Goal: Task Accomplishment & Management: Use online tool/utility

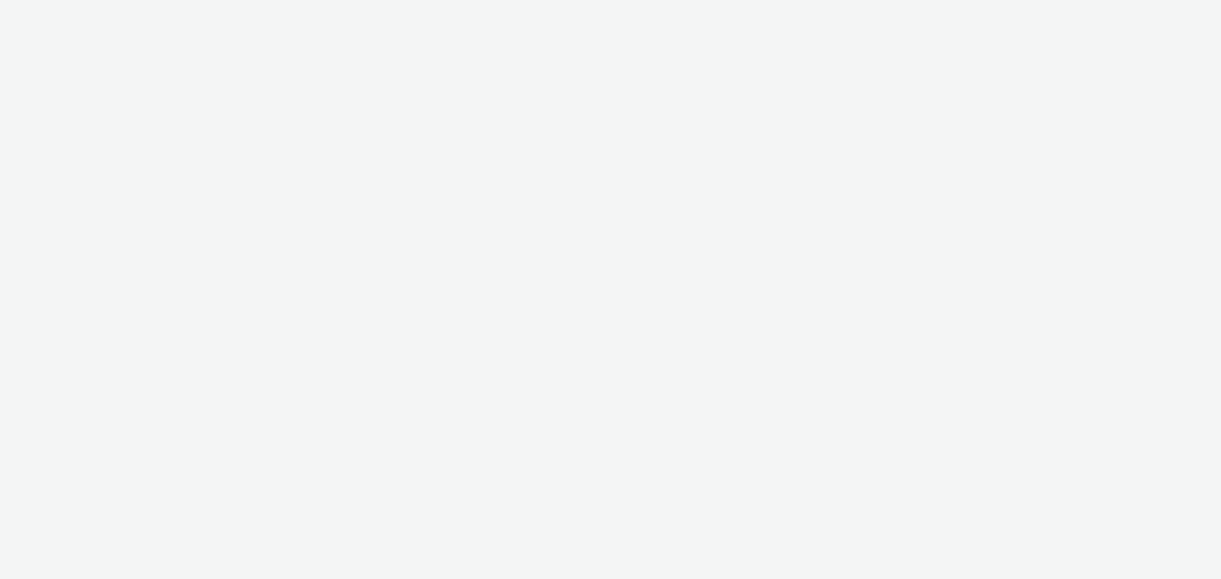
select select "d57a0b46-ef33-4938-977b-e6d07593e41f"
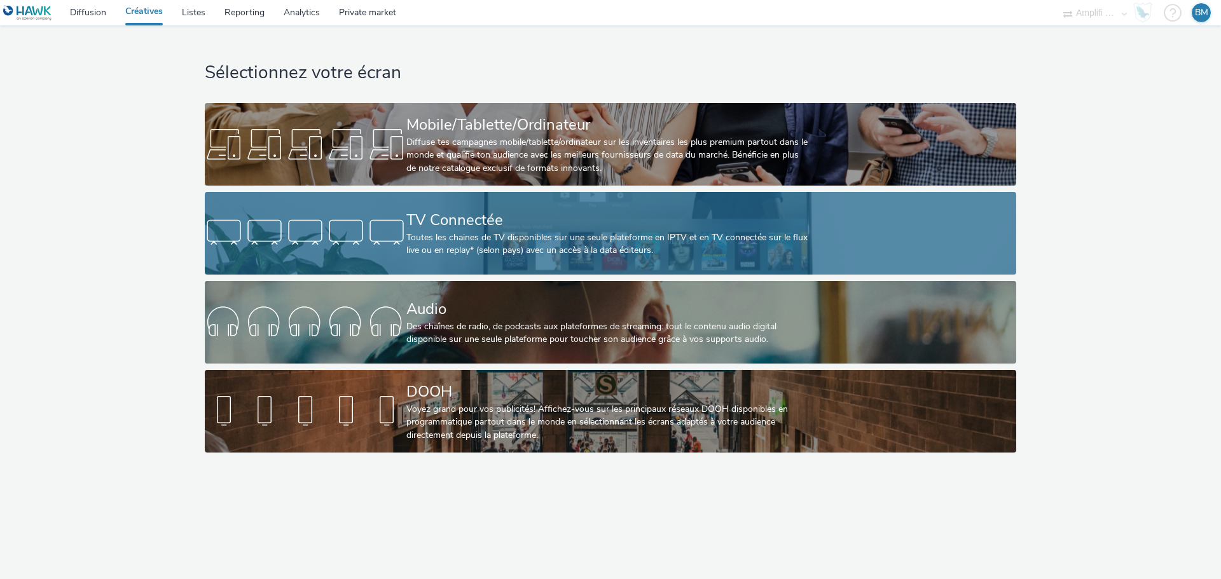
click at [640, 235] on div "Toutes les chaines de TV disponibles sur une seule plateforme en IPTV et en TV …" at bounding box center [607, 244] width 403 height 26
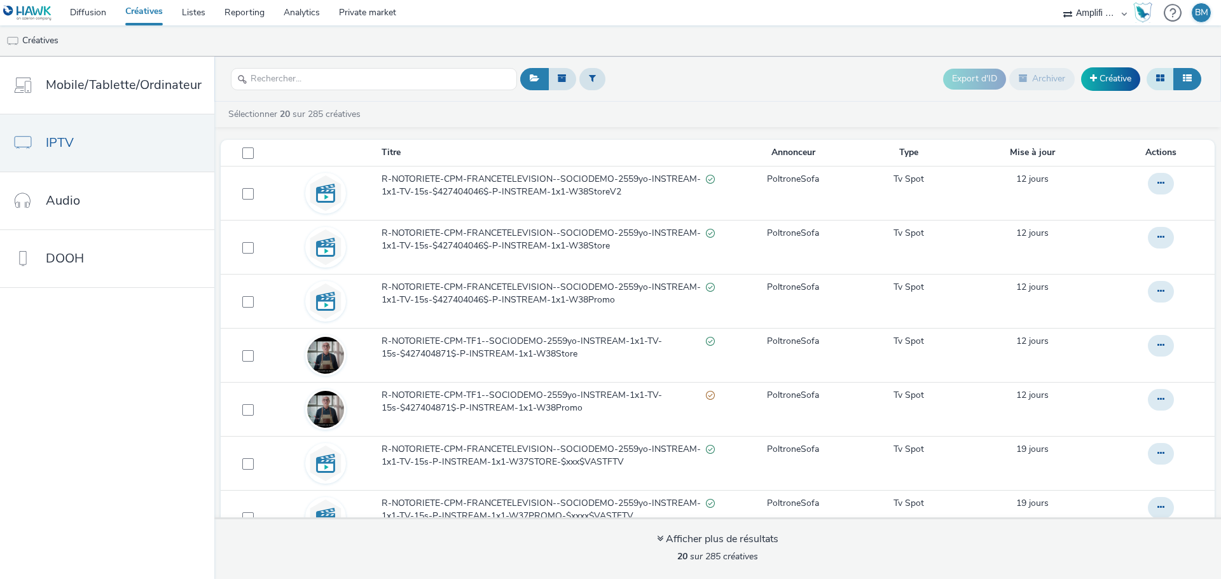
click at [1164, 82] on button at bounding box center [1159, 79] width 27 height 22
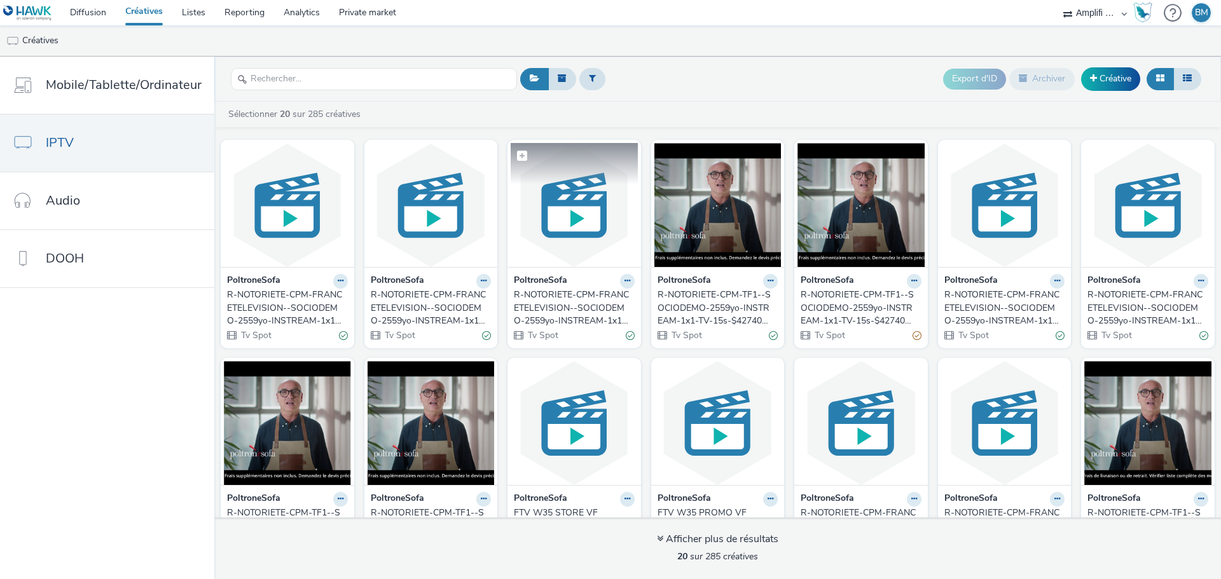
click at [570, 254] on img at bounding box center [574, 205] width 127 height 124
click at [710, 240] on img at bounding box center [717, 205] width 127 height 124
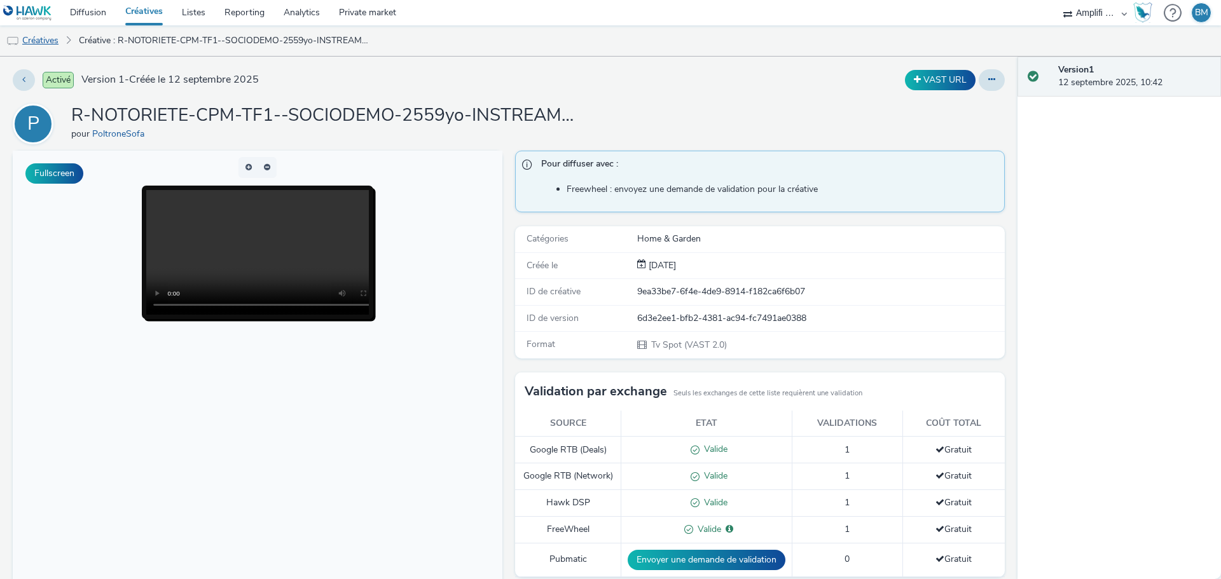
click at [46, 38] on link "Créatives" at bounding box center [32, 40] width 65 height 31
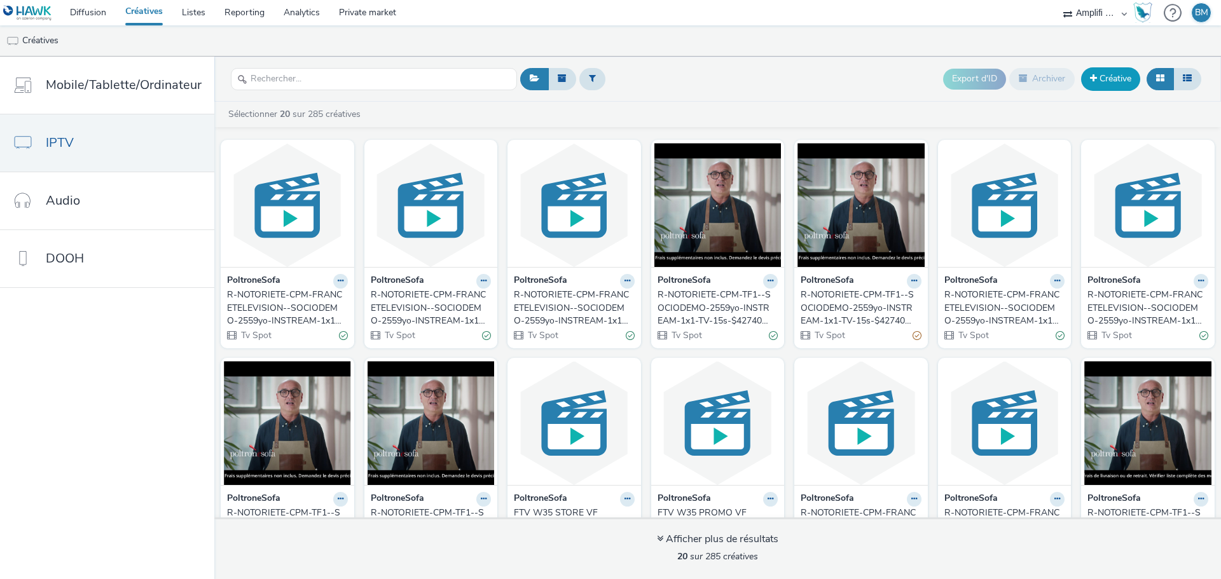
click at [1100, 86] on link "Créative" at bounding box center [1110, 78] width 59 height 23
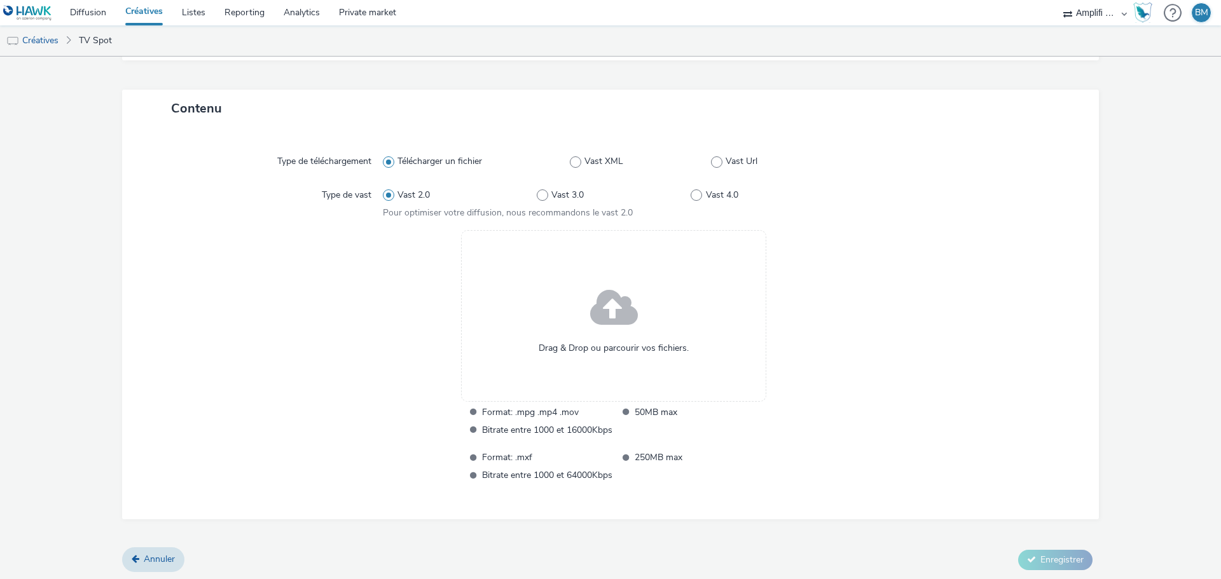
scroll to position [249, 0]
click at [612, 313] on span at bounding box center [614, 307] width 48 height 65
click at [628, 336] on span at bounding box center [614, 307] width 48 height 65
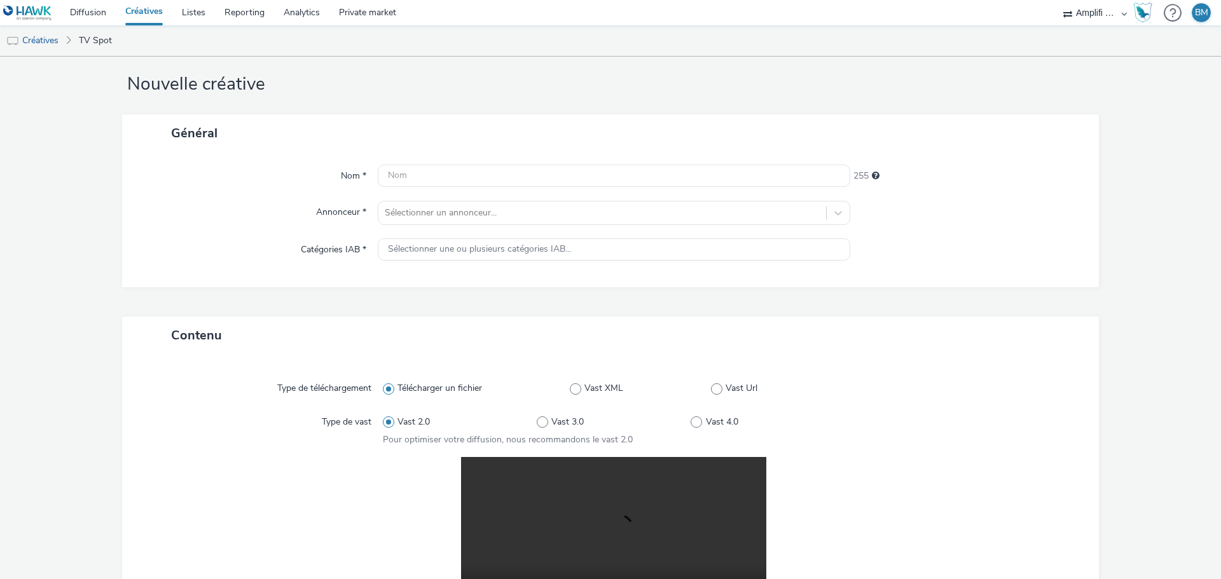
scroll to position [15, 0]
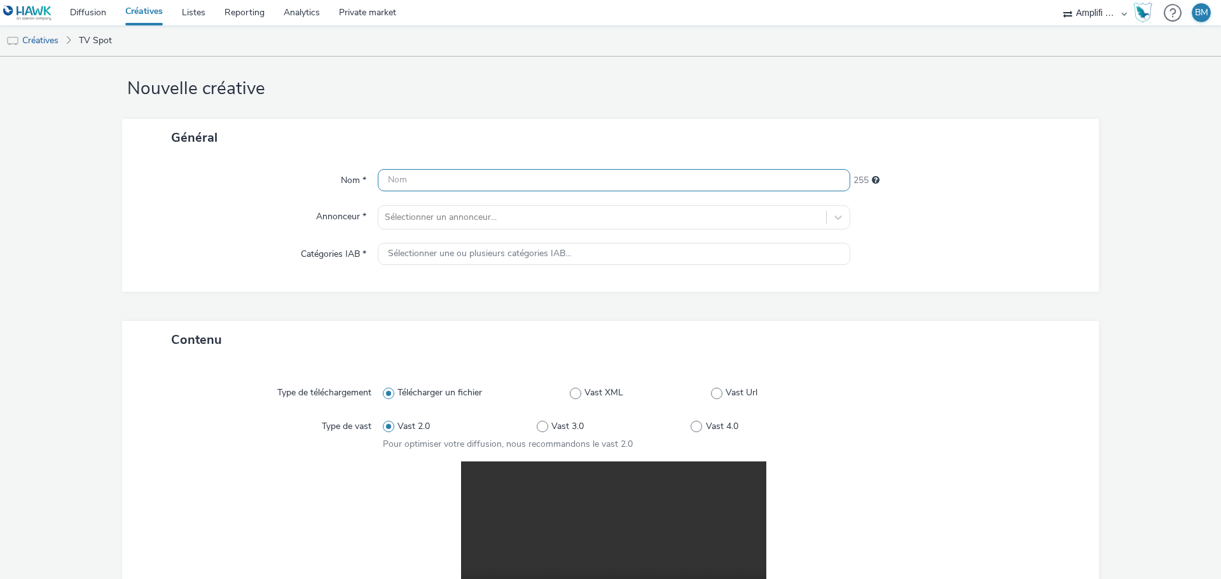
click at [477, 171] on input "text" at bounding box center [614, 180] width 472 height 22
paste input "R-CONSIDERATION-CPM-TF1--SOCIODEMO-NA-PREROLL-1x1-TV-15s"
drag, startPoint x: 771, startPoint y: 183, endPoint x: 248, endPoint y: 182, distance: 523.2
click at [248, 182] on div "Nom * R-CONSIDERATION-CPM-TF1--SOCIODEMO-NA-PREROLL-1x1-TV-15s_[DATE]_W39 184" at bounding box center [610, 180] width 951 height 23
type input "R-CONSIDERATION-CPM-TF1--SOCIODEMO-NA-PREROLL-1x1-TV-15s_[DATE]_W39"
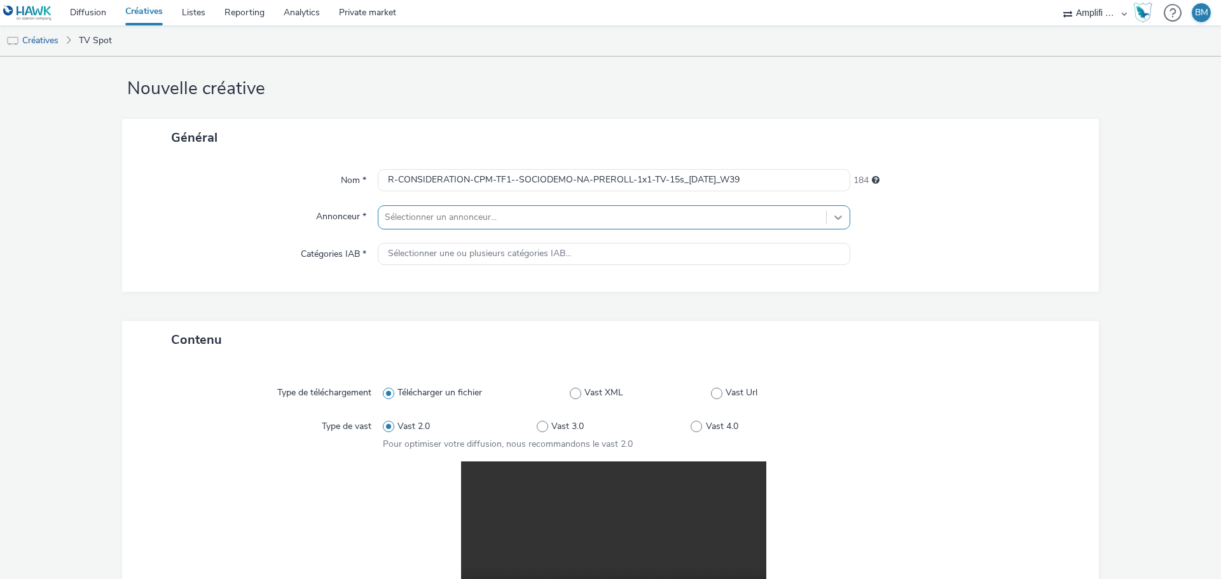
click at [832, 212] on icon at bounding box center [838, 217] width 13 height 13
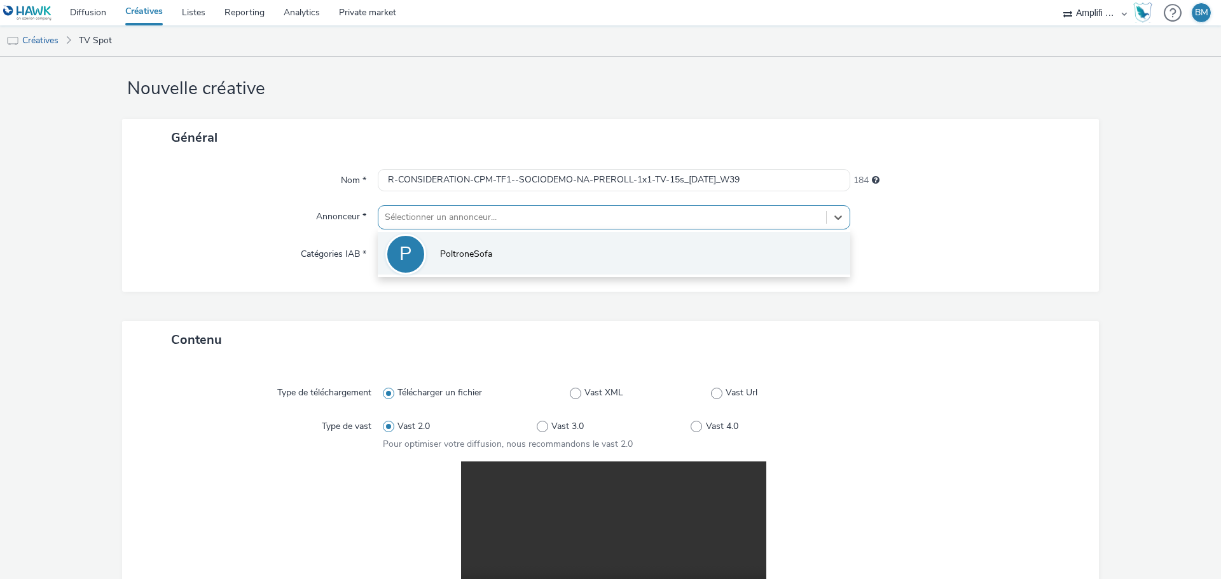
click at [493, 246] on li "P PoltroneSofa" at bounding box center [614, 253] width 472 height 43
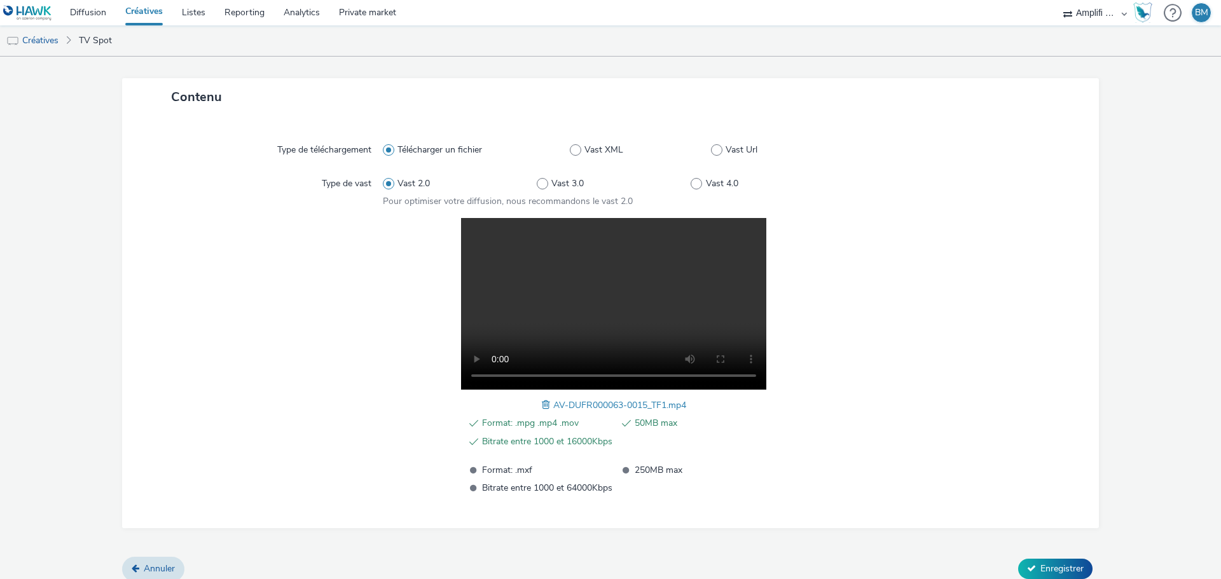
scroll to position [278, 0]
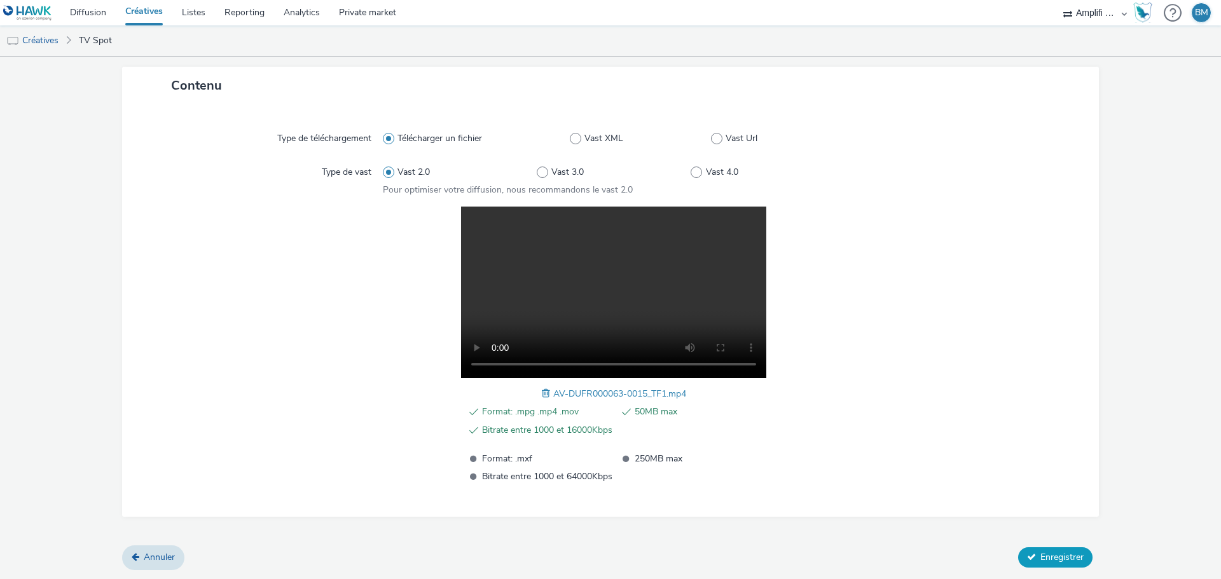
click at [1060, 560] on span "Enregistrer" at bounding box center [1061, 557] width 43 height 12
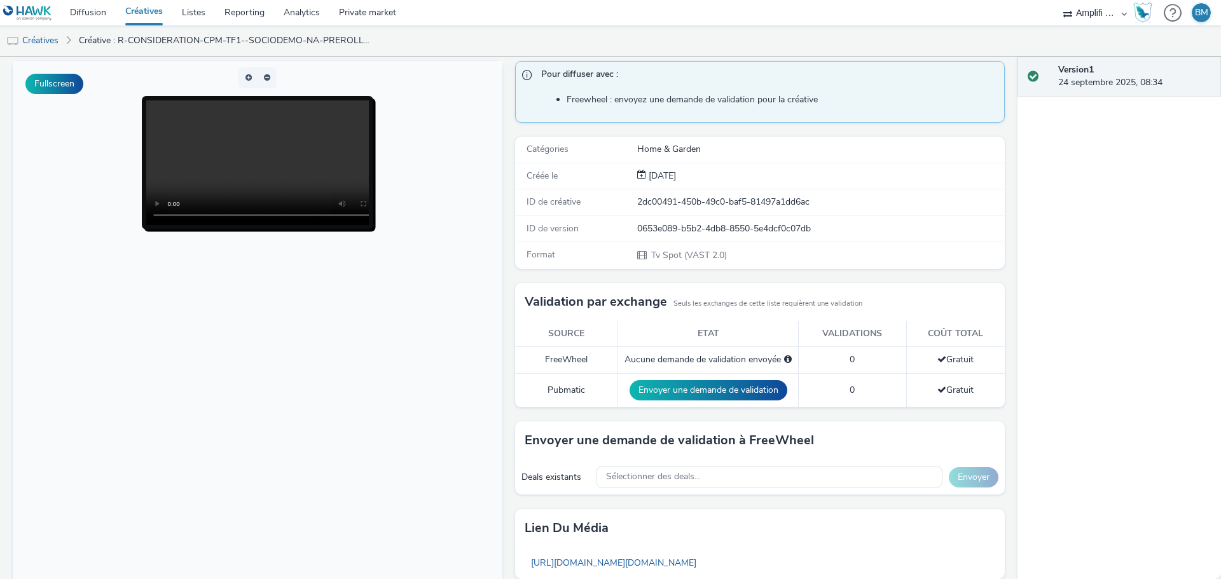
scroll to position [127, 0]
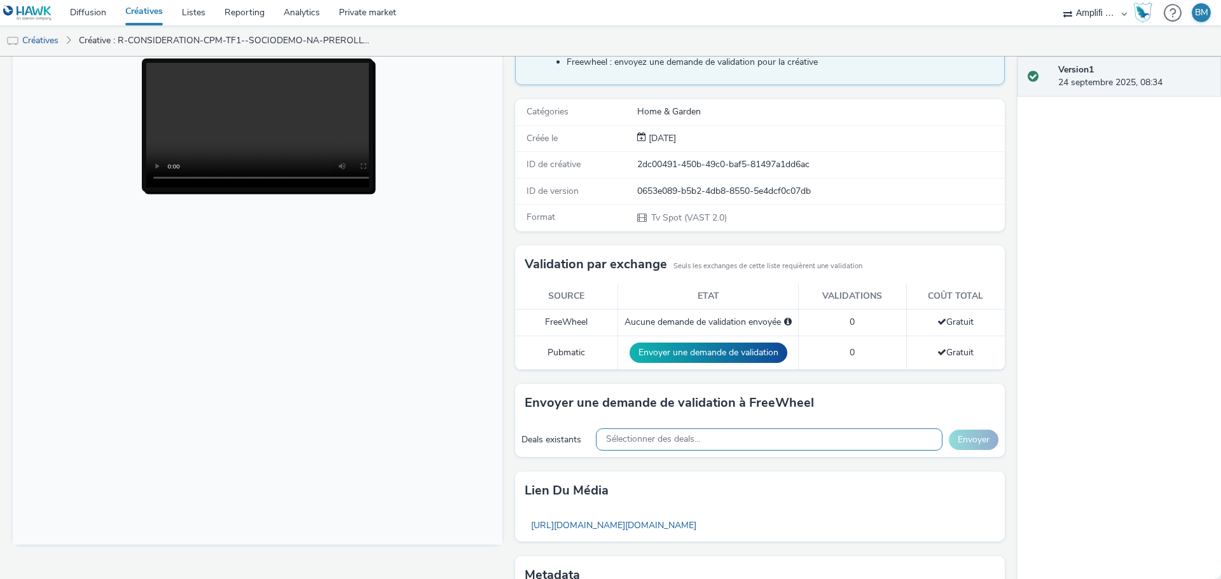
click at [656, 436] on span "Sélectionner des deals..." at bounding box center [653, 439] width 94 height 11
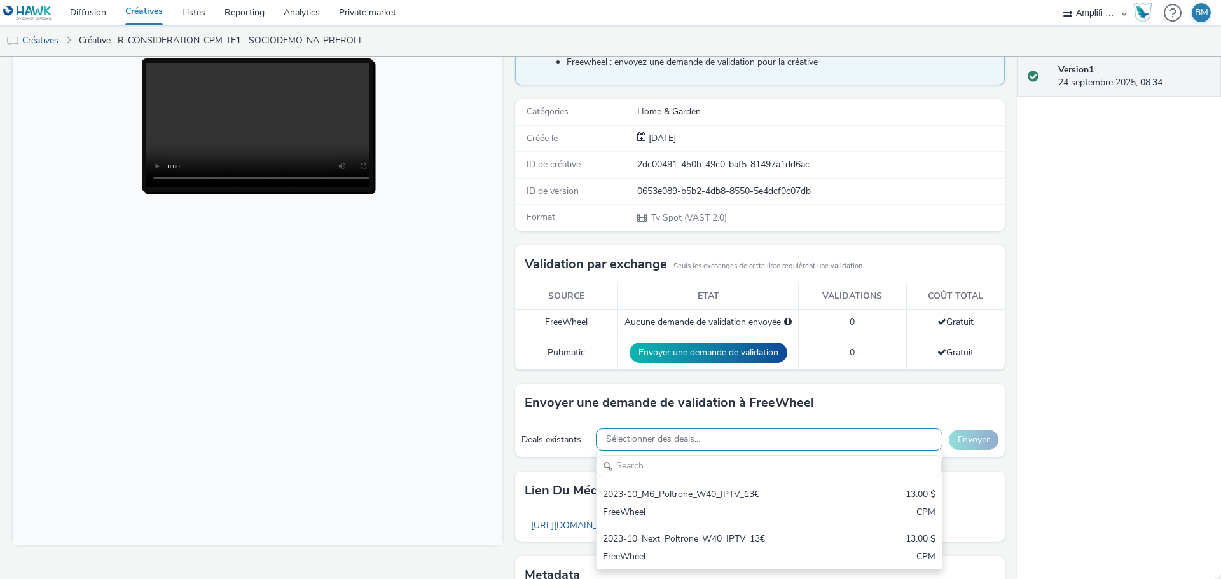
scroll to position [0, 0]
click at [331, 341] on body at bounding box center [258, 284] width 490 height 521
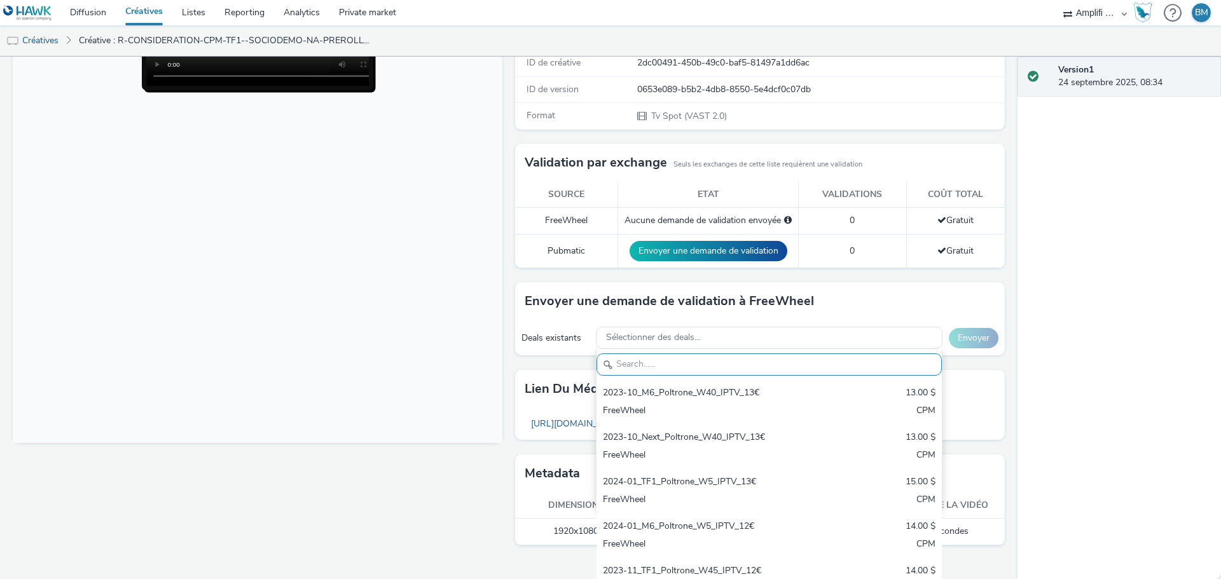
scroll to position [233, 0]
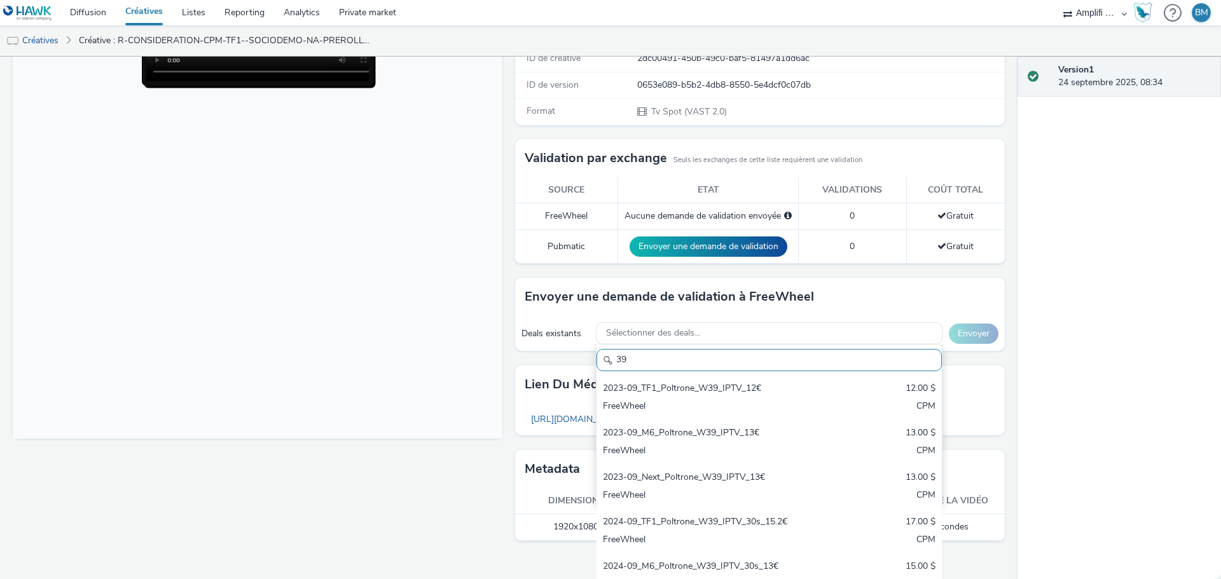
type input "3"
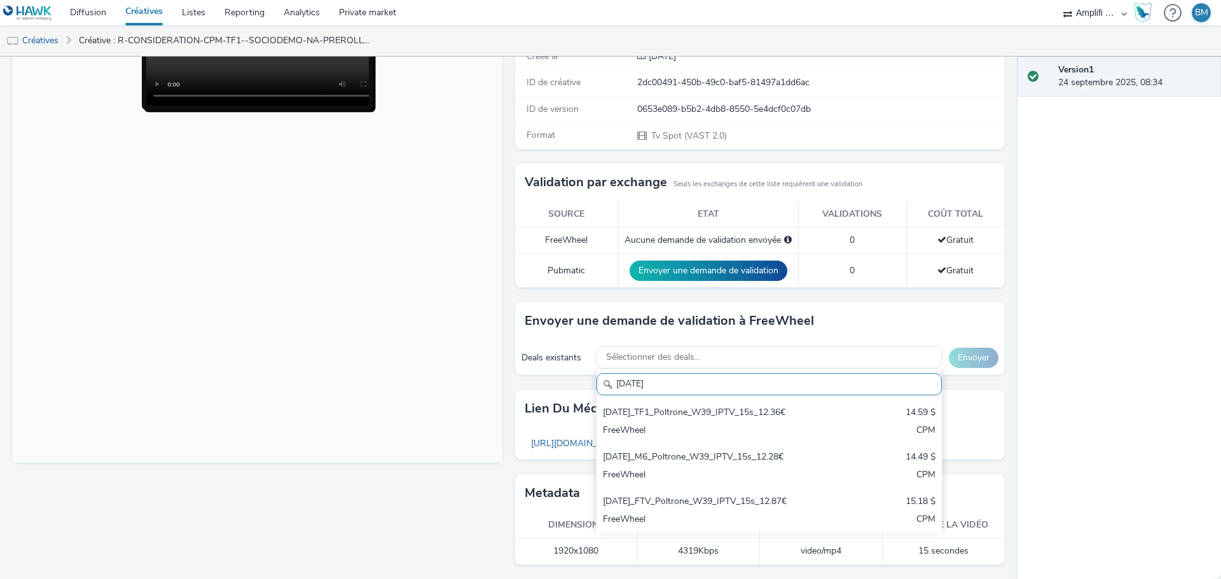
scroll to position [209, 0]
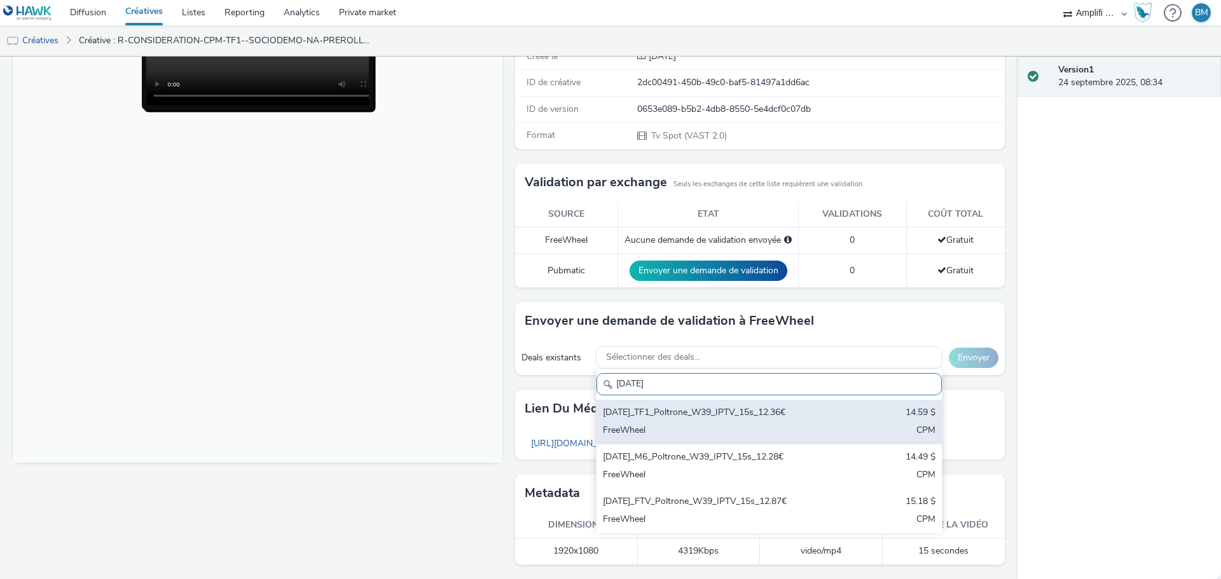
type input "[DATE]"
click at [760, 421] on div "[DATE]_TF1_Poltrone_W39_IPTV_15s_12.36€ 14.59 $ FreeWheel CPM" at bounding box center [768, 422] width 345 height 45
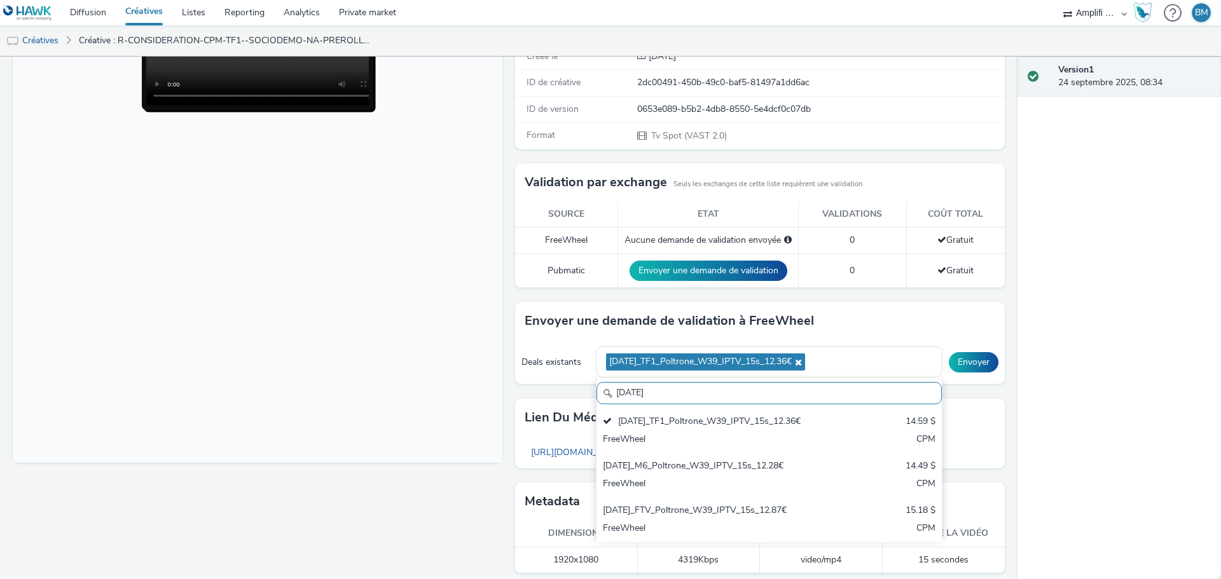
click at [975, 308] on div "Envoyer une demande de validation à FreeWheel" at bounding box center [760, 321] width 490 height 38
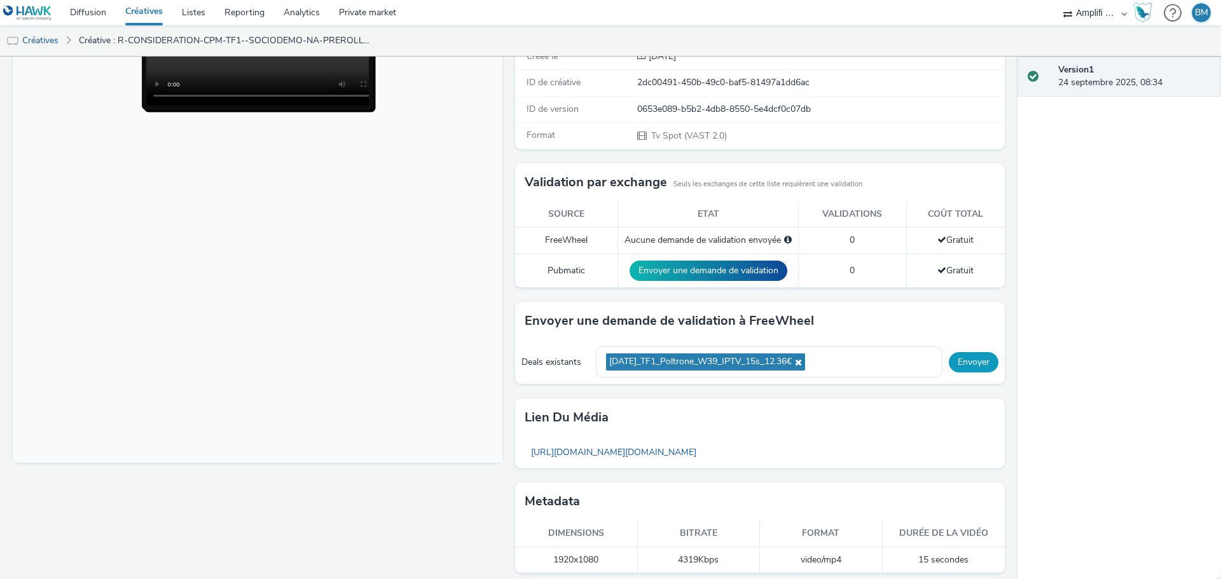
click at [959, 363] on button "Envoyer" at bounding box center [974, 362] width 50 height 20
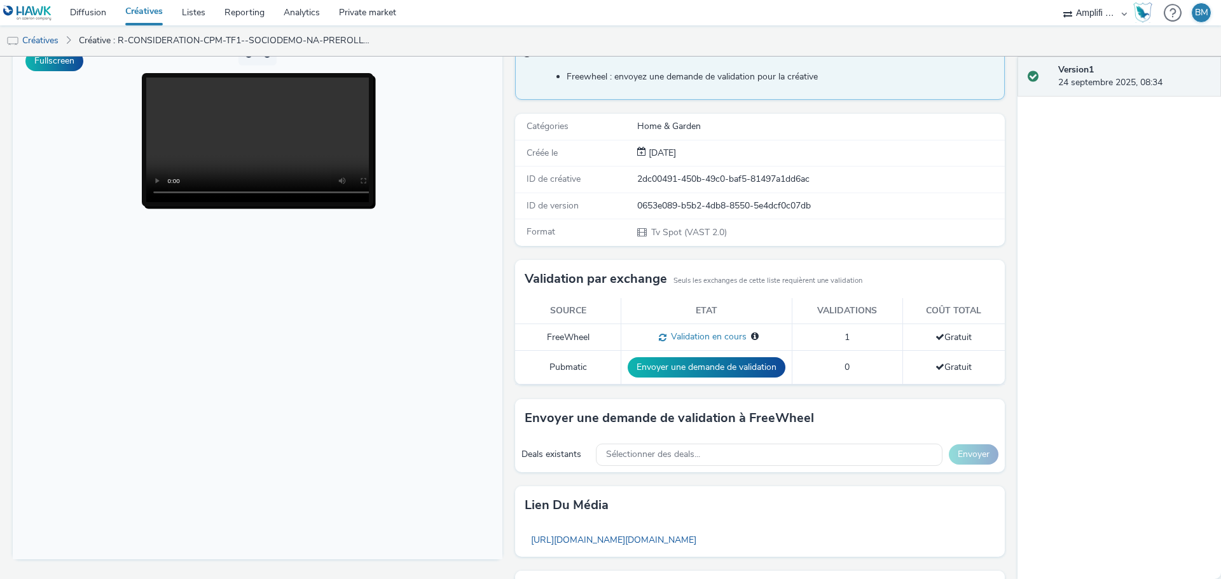
scroll to position [0, 0]
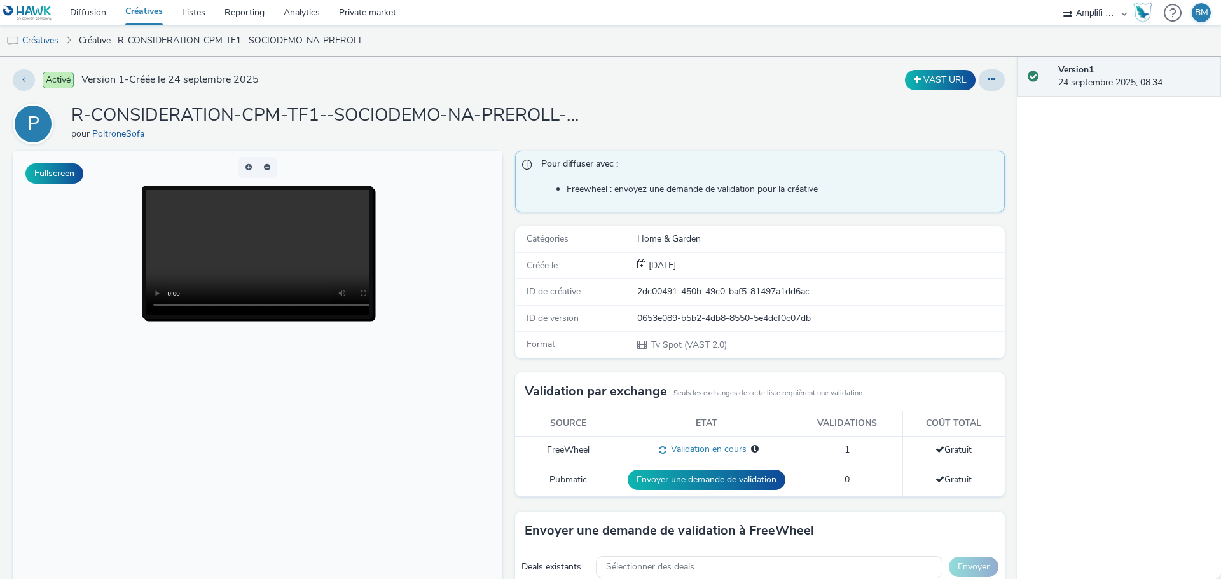
click at [45, 38] on link "Créatives" at bounding box center [32, 40] width 65 height 31
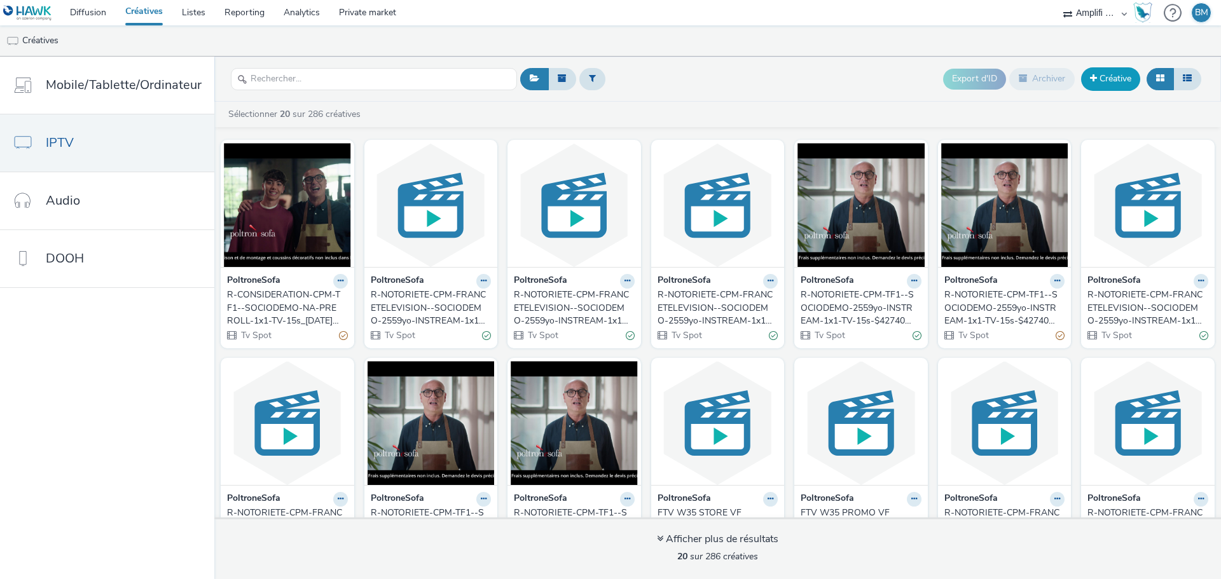
click at [1101, 81] on link "Créative" at bounding box center [1110, 78] width 59 height 23
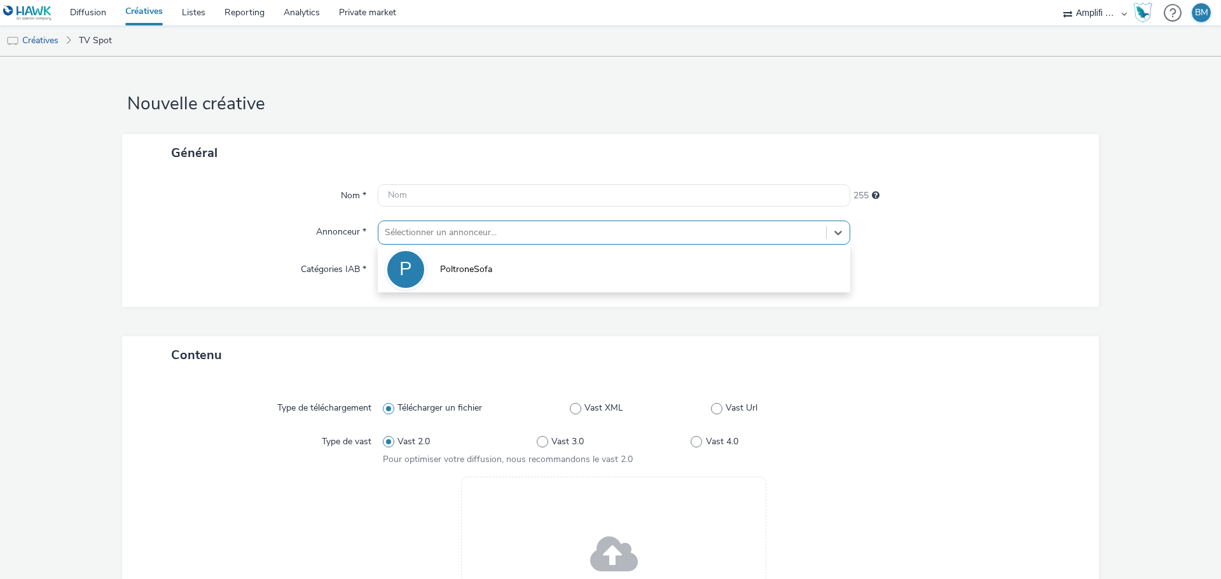
click at [545, 229] on div at bounding box center [602, 232] width 435 height 15
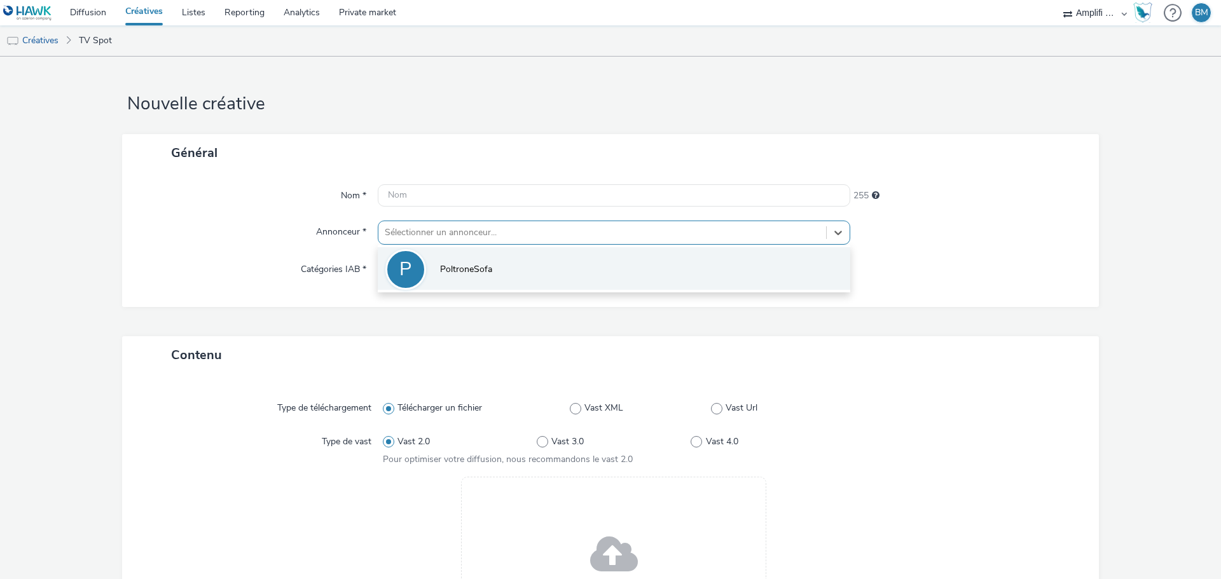
click at [480, 264] on span "PoltroneSofa" at bounding box center [466, 269] width 52 height 13
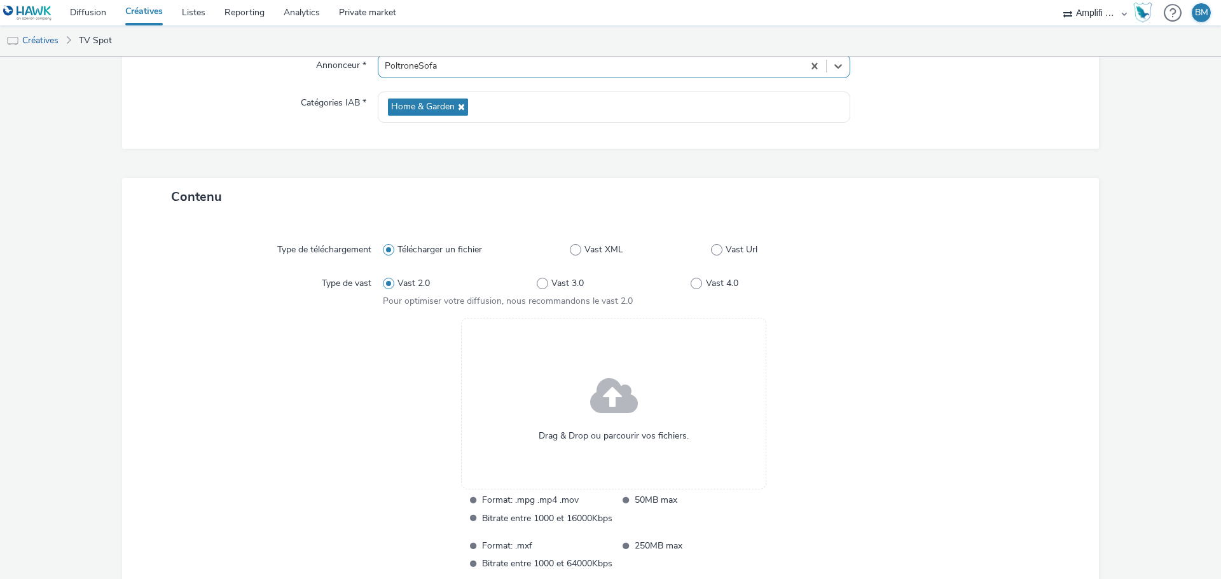
scroll to position [254, 0]
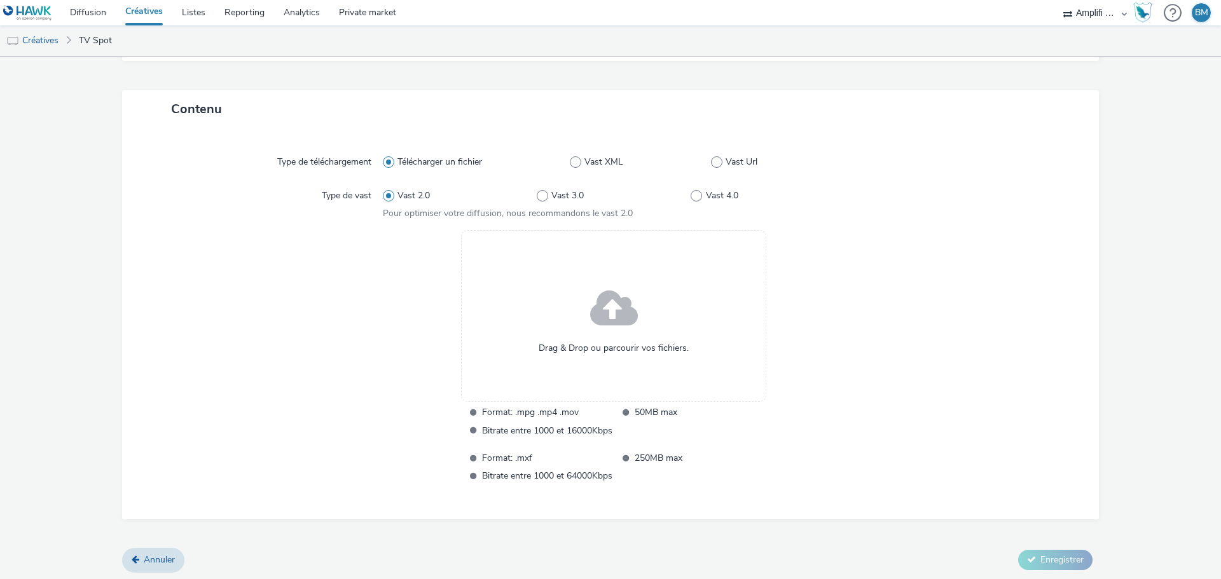
click at [638, 347] on span "Drag & Drop ou parcourir vos fichiers." at bounding box center [613, 348] width 150 height 13
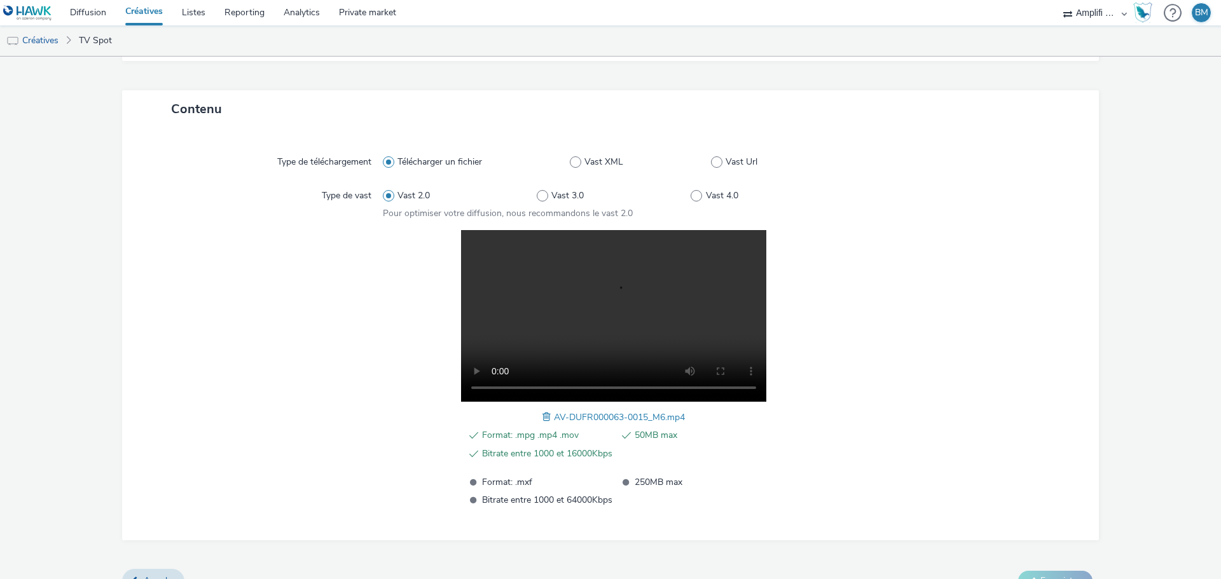
scroll to position [0, 0]
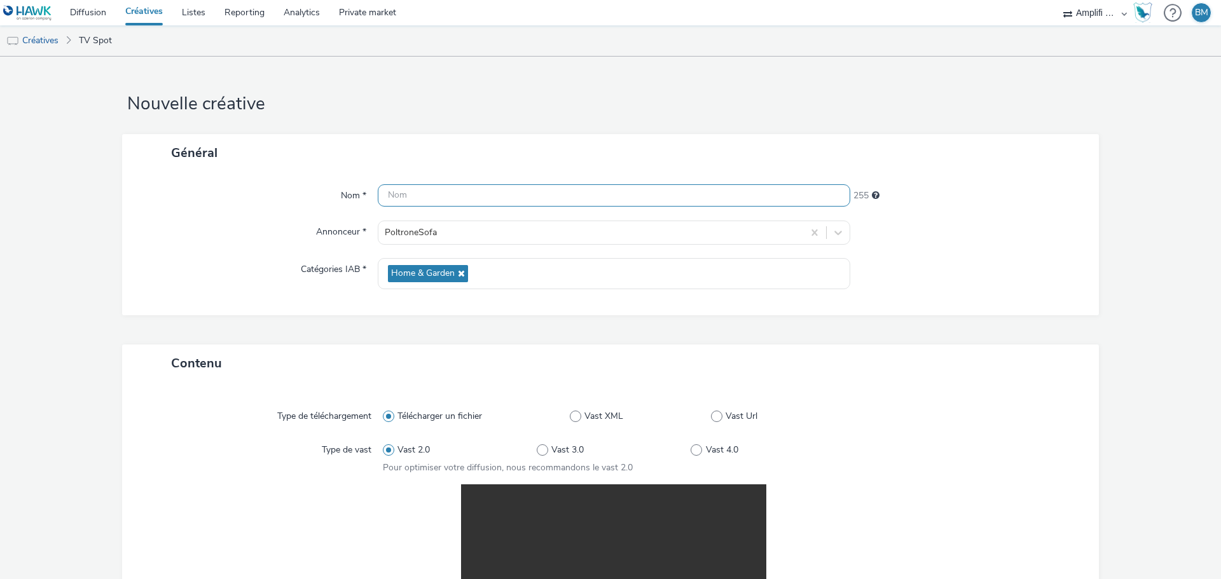
click at [415, 197] on input "text" at bounding box center [614, 195] width 472 height 22
paste input "R-CONSIDERATION-CPM-TF1--SOCIODEMO-NA-PREROLL-1x1-TV-15s_[DATE]_W39"
drag, startPoint x: 508, startPoint y: 194, endPoint x: 495, endPoint y: 198, distance: 13.9
click at [495, 198] on input "R-CONSIDERATION-CPM-TF1--SOCIODEMO-NA-PREROLL-1x1-TV-15s_[DATE]_W39" at bounding box center [614, 195] width 472 height 22
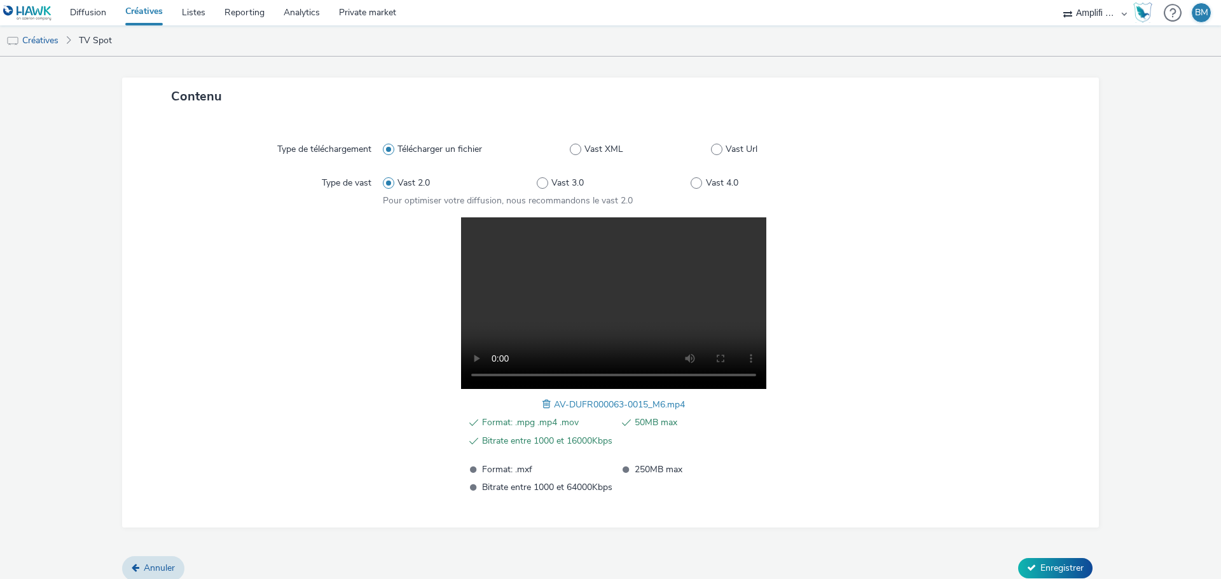
scroll to position [278, 0]
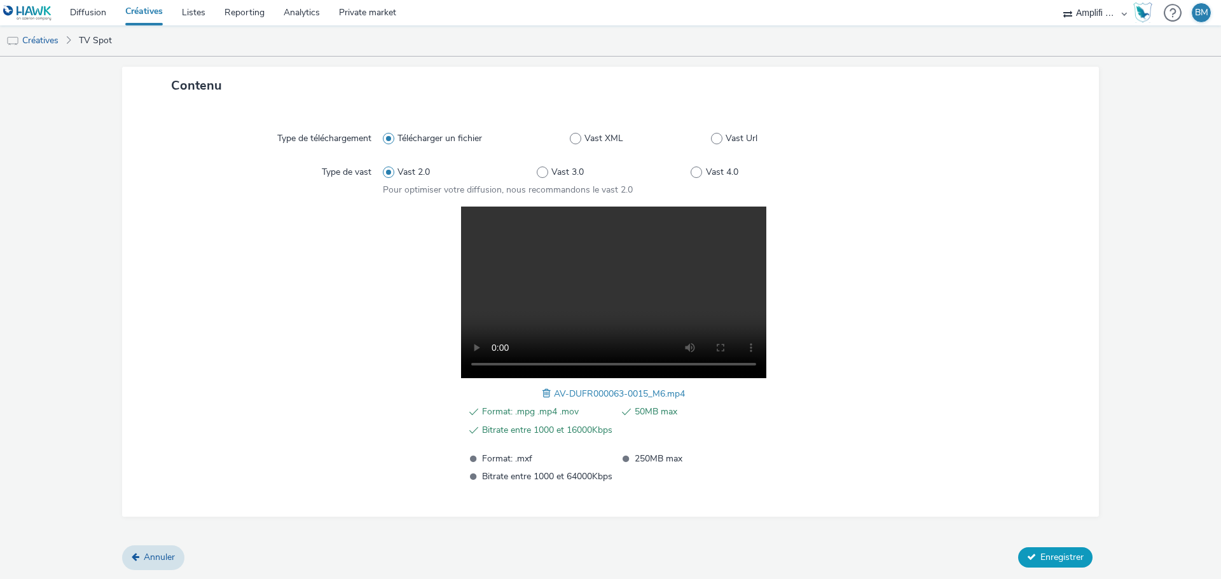
type input "R-CONSIDERATION-CPM-M6--SOCIODEMO-NA-PREROLL-1x1-TV-15s_[DATE]_W39"
click at [1060, 560] on span "Enregistrer" at bounding box center [1061, 557] width 43 height 12
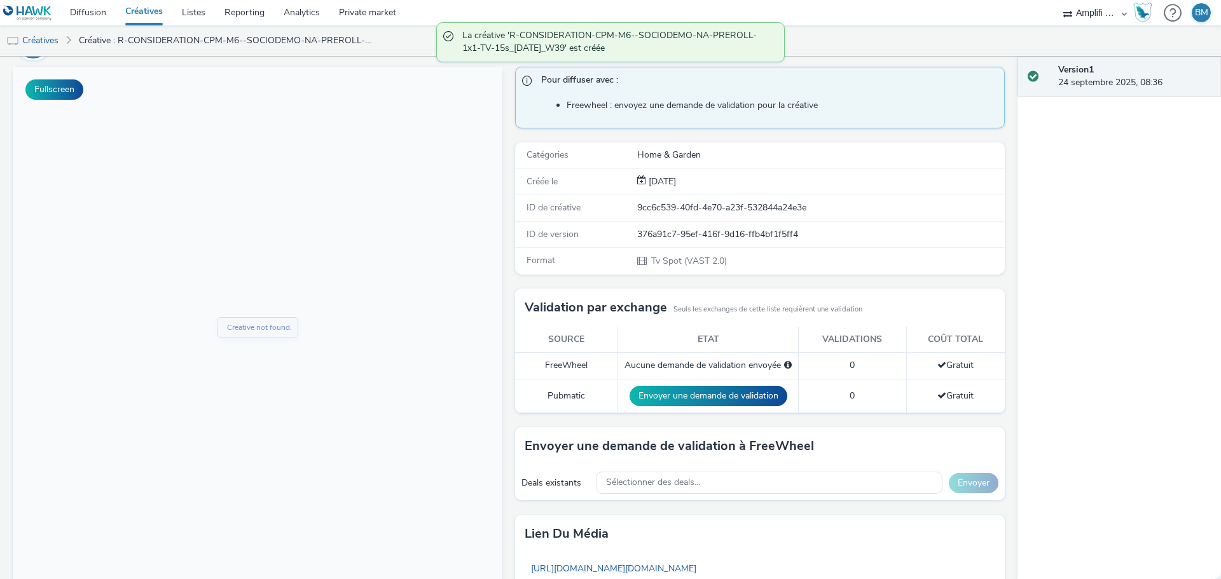
scroll to position [209, 0]
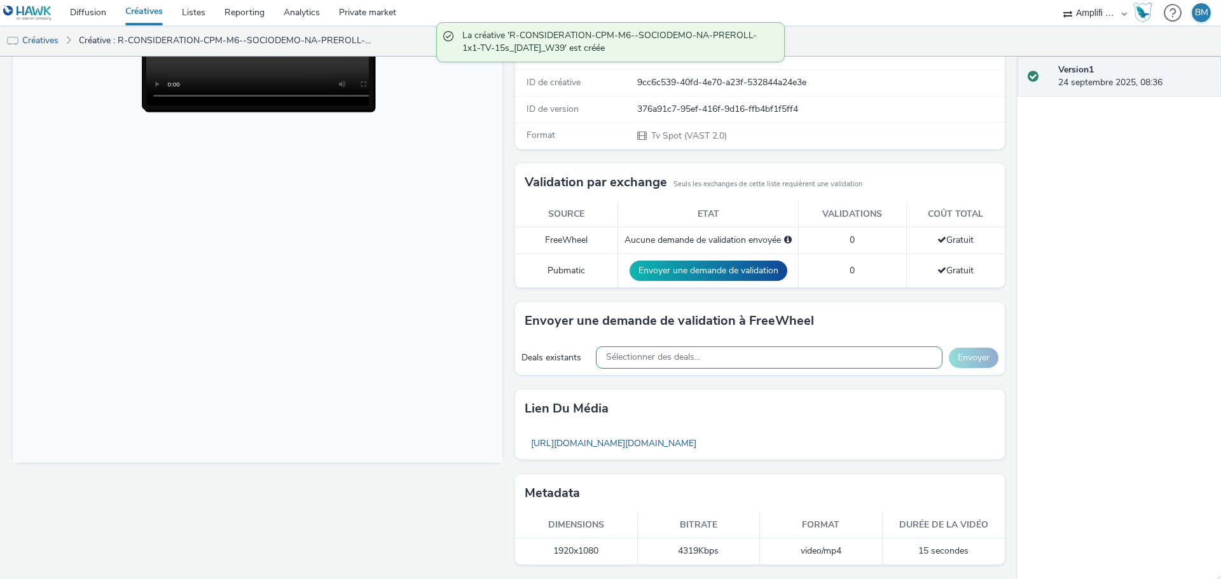
click at [657, 359] on span "Sélectionner des deals..." at bounding box center [653, 357] width 94 height 11
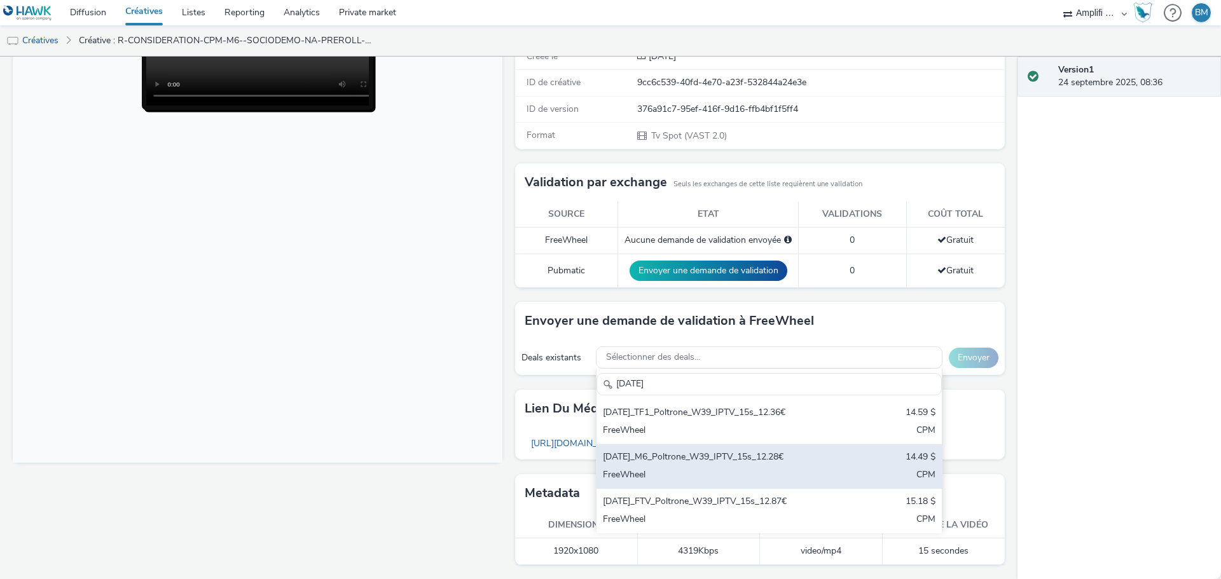
type input "[DATE]"
click at [739, 456] on div "[DATE]_M6_Poltrone_W39_IPTV_15s_12.28€" at bounding box center [712, 458] width 219 height 15
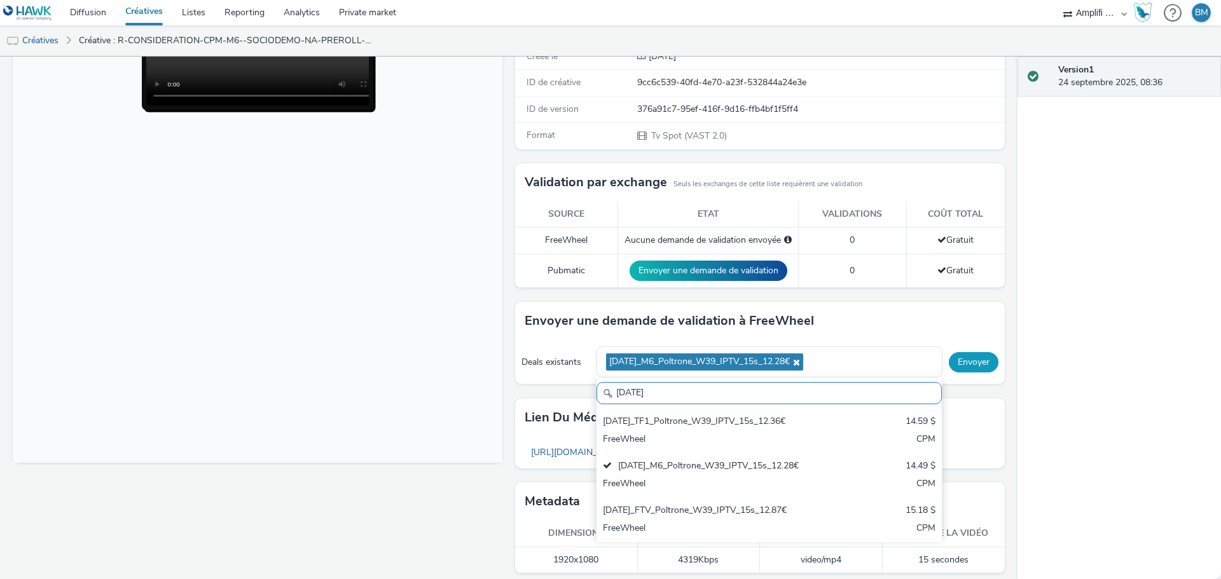
click at [961, 364] on button "Envoyer" at bounding box center [974, 362] width 50 height 20
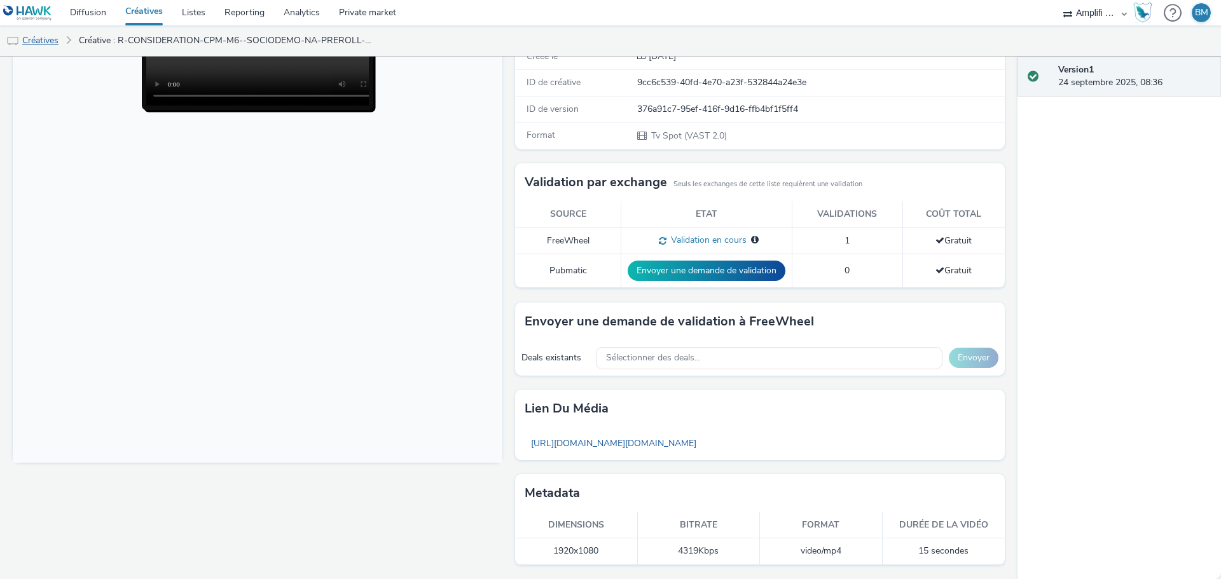
click at [38, 46] on link "Créatives" at bounding box center [32, 40] width 65 height 31
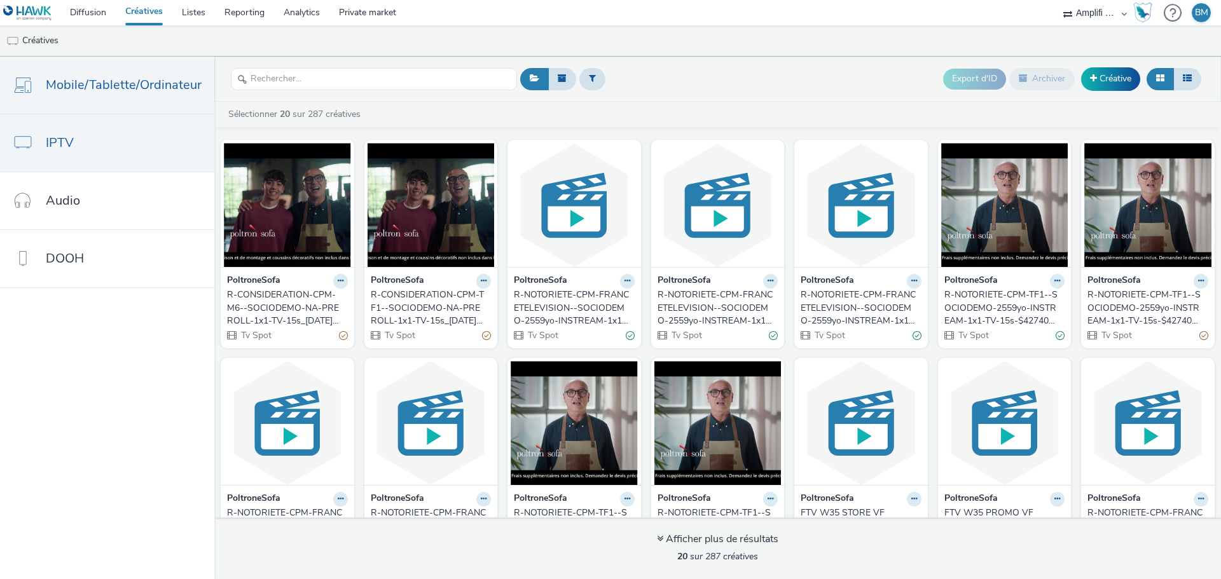
click at [135, 106] on link "Mobile/Tablette/Ordinateur" at bounding box center [107, 85] width 214 height 57
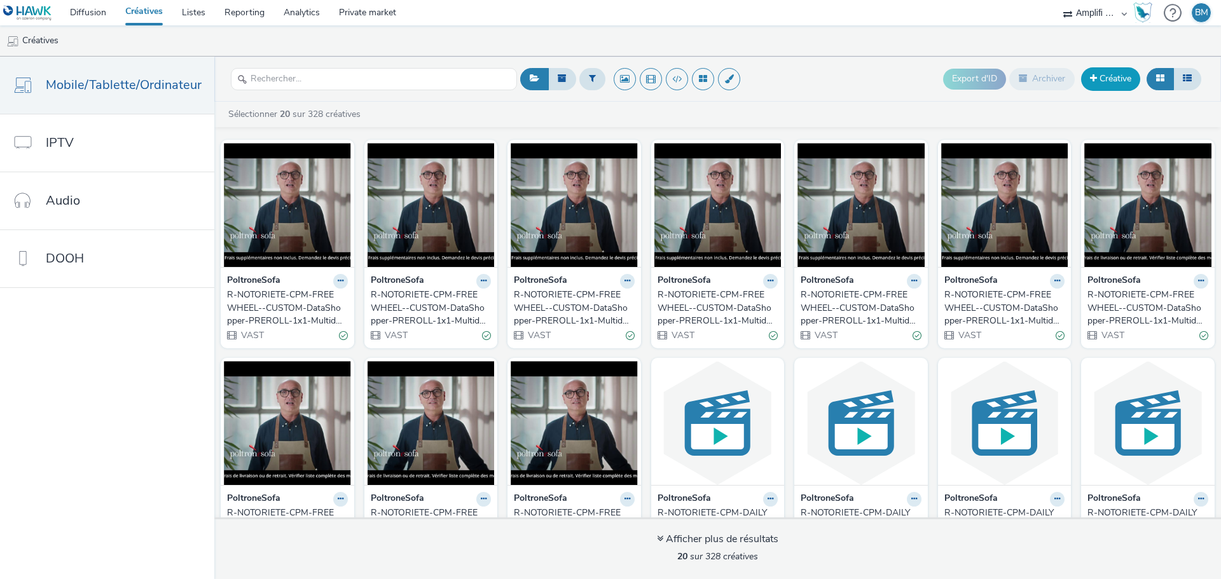
click at [1099, 79] on link "Créative" at bounding box center [1110, 78] width 59 height 23
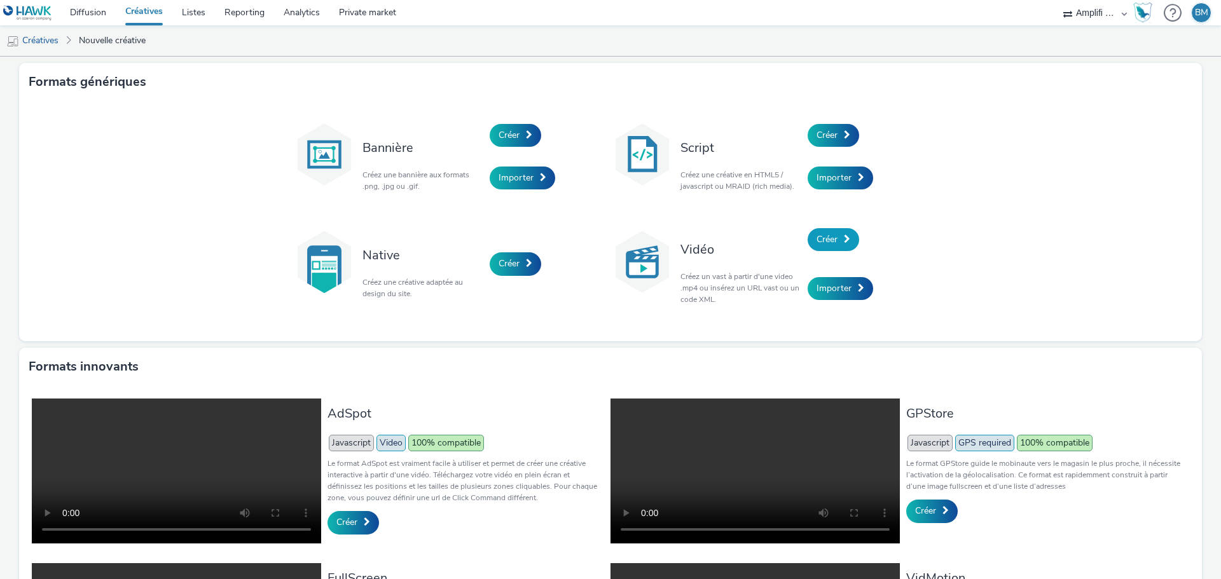
click at [839, 247] on link "Créer" at bounding box center [832, 239] width 51 height 23
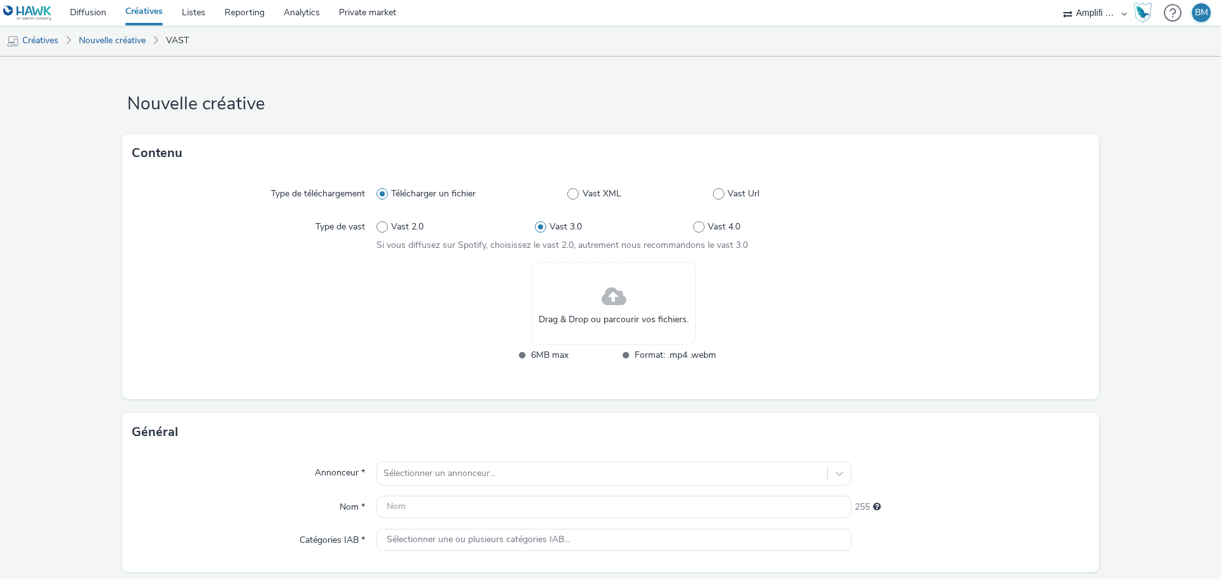
click at [602, 302] on span at bounding box center [613, 297] width 25 height 34
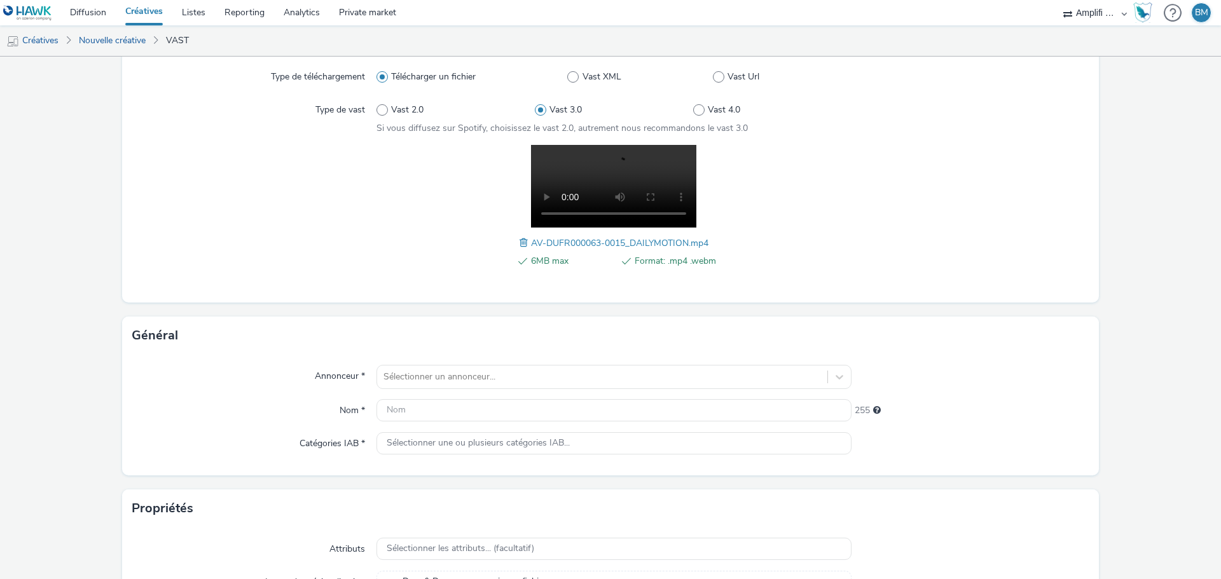
scroll to position [127, 0]
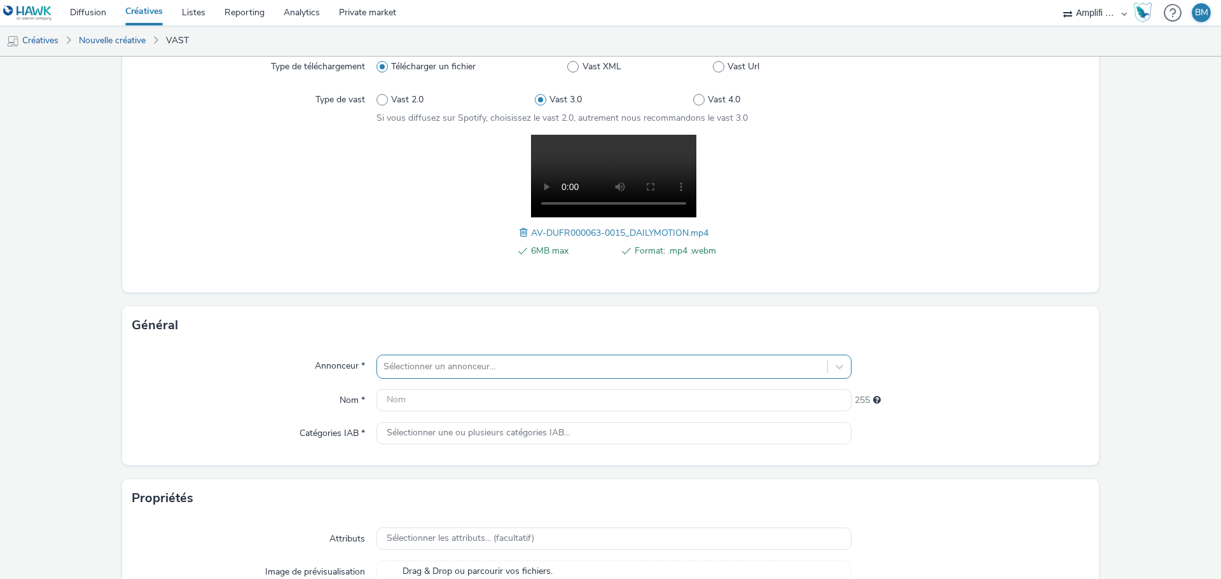
click at [551, 368] on div at bounding box center [601, 366] width 437 height 15
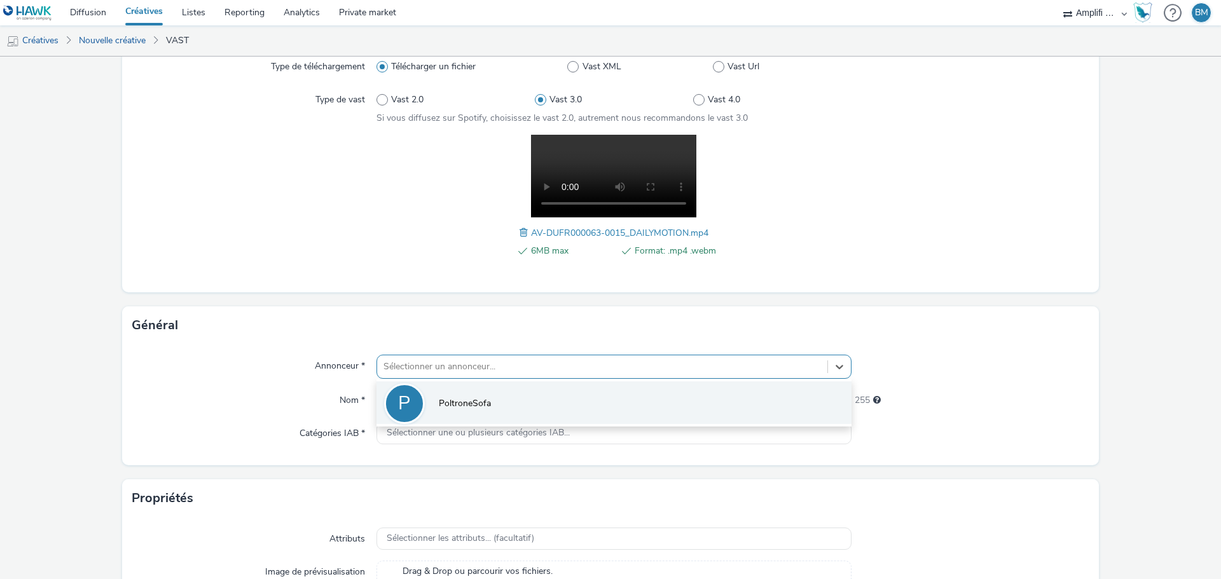
click at [484, 403] on span "PoltroneSofa" at bounding box center [465, 403] width 52 height 13
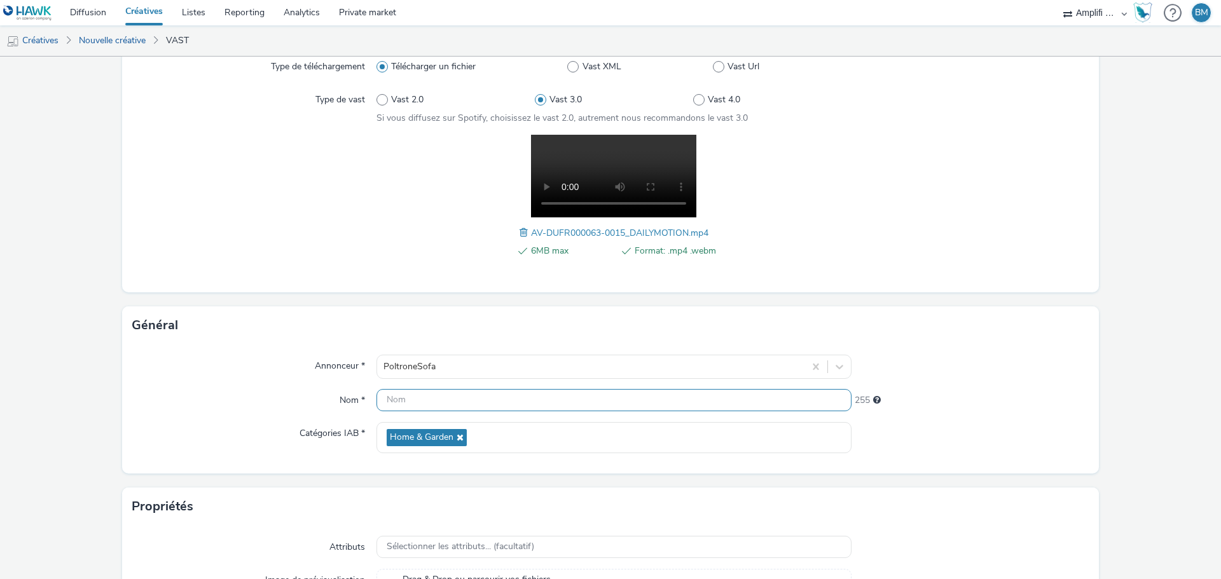
click at [466, 407] on input "text" at bounding box center [613, 400] width 475 height 22
paste input "R-CONSIDERATION-CPM-DAILYMOTION--SOCIODEMO-NA-TRUEVIEWSKIPPABLE-1x1-Multidevice…"
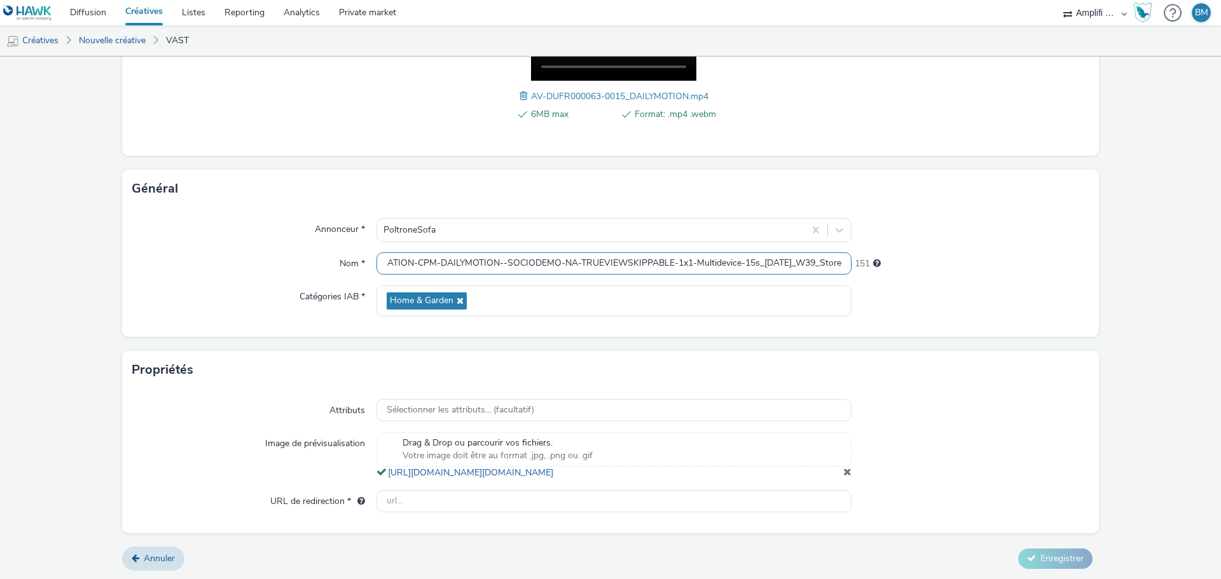
scroll to position [278, 0]
type input "R-CONSIDERATION-CPM-DAILYMOTION--SOCIODEMO-NA-TRUEVIEWSKIPPABLE-1x1-Multidevice…"
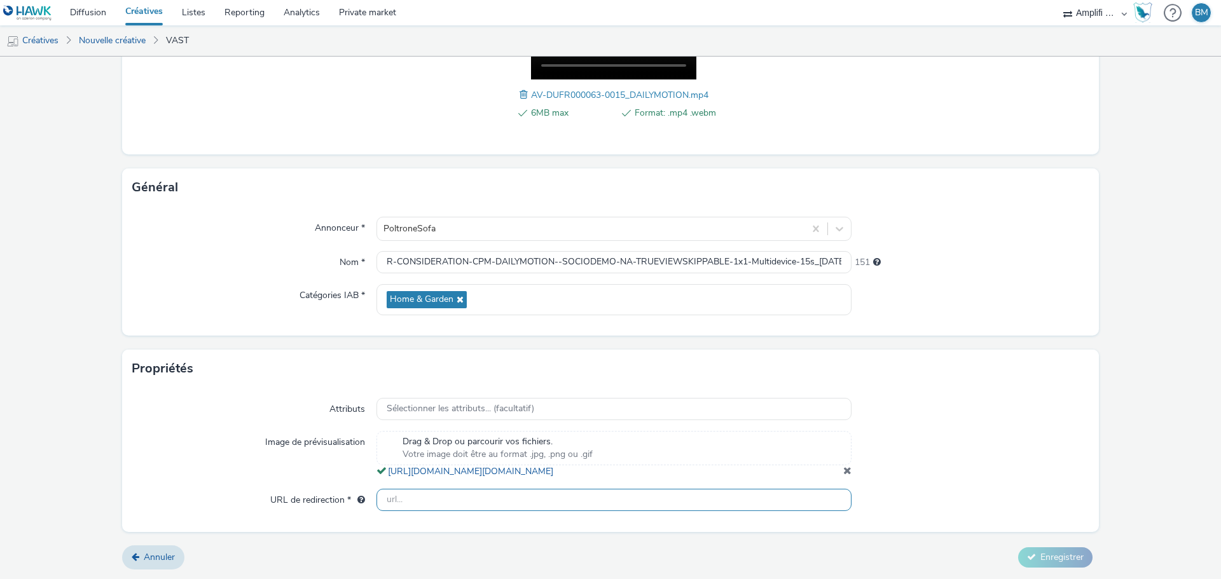
click at [402, 495] on input "text" at bounding box center [613, 500] width 475 height 22
paste input "[URL][DOMAIN_NAME]"
type input "[URL][DOMAIN_NAME]"
click at [1130, 474] on form "Nouvelle créative Contenu Type de téléchargement Télécharger un fichier Vast XM…" at bounding box center [610, 185] width 1221 height 788
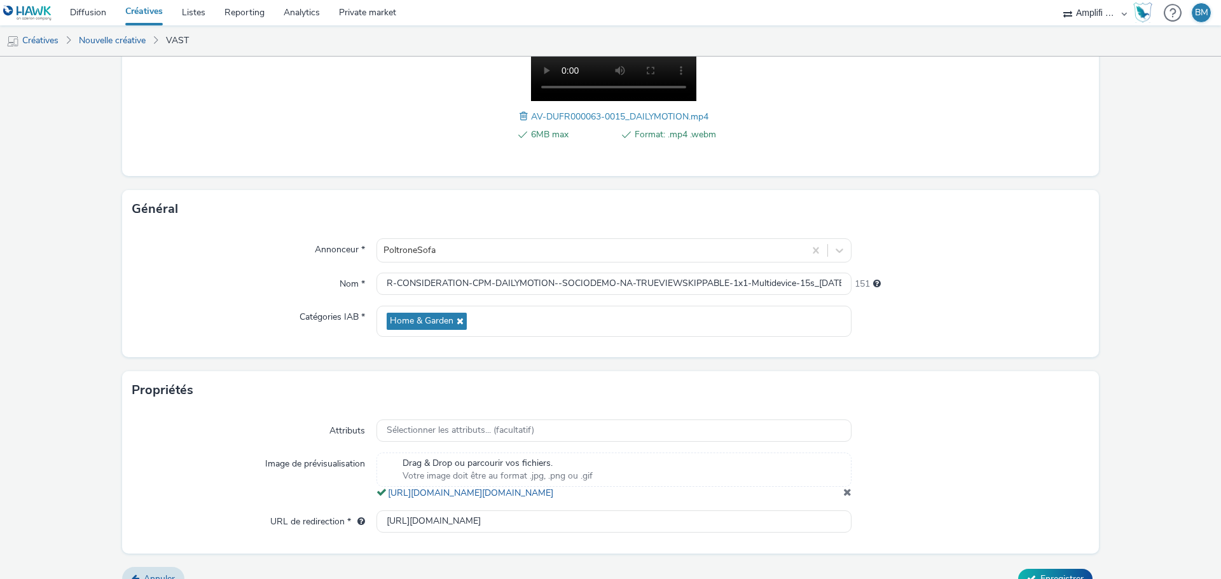
scroll to position [278, 0]
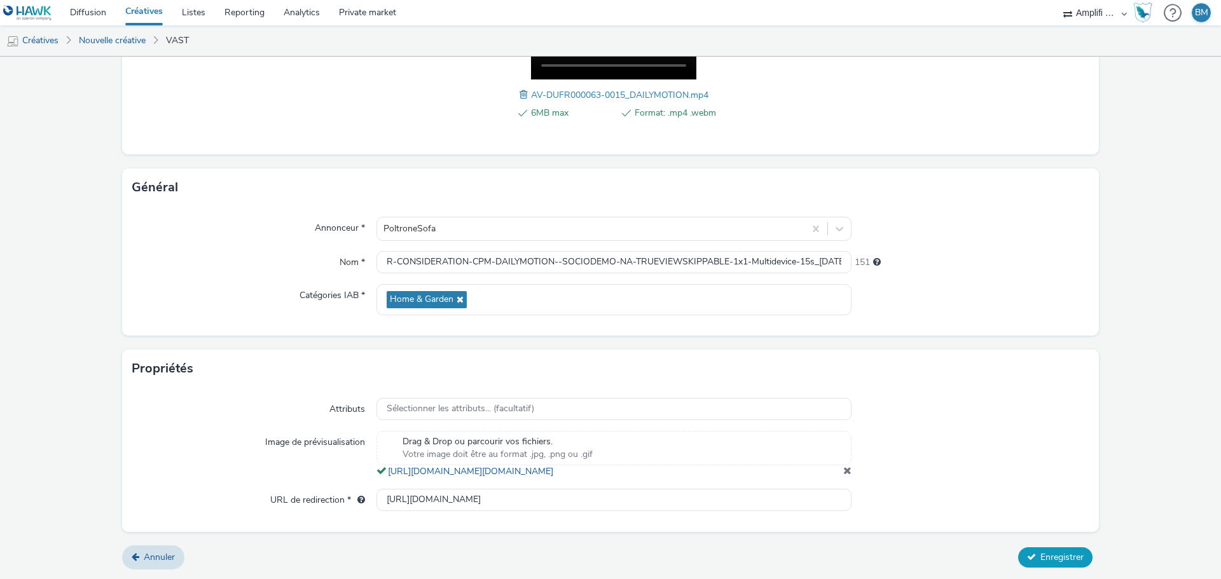
click at [1040, 561] on span "Enregistrer" at bounding box center [1061, 557] width 43 height 12
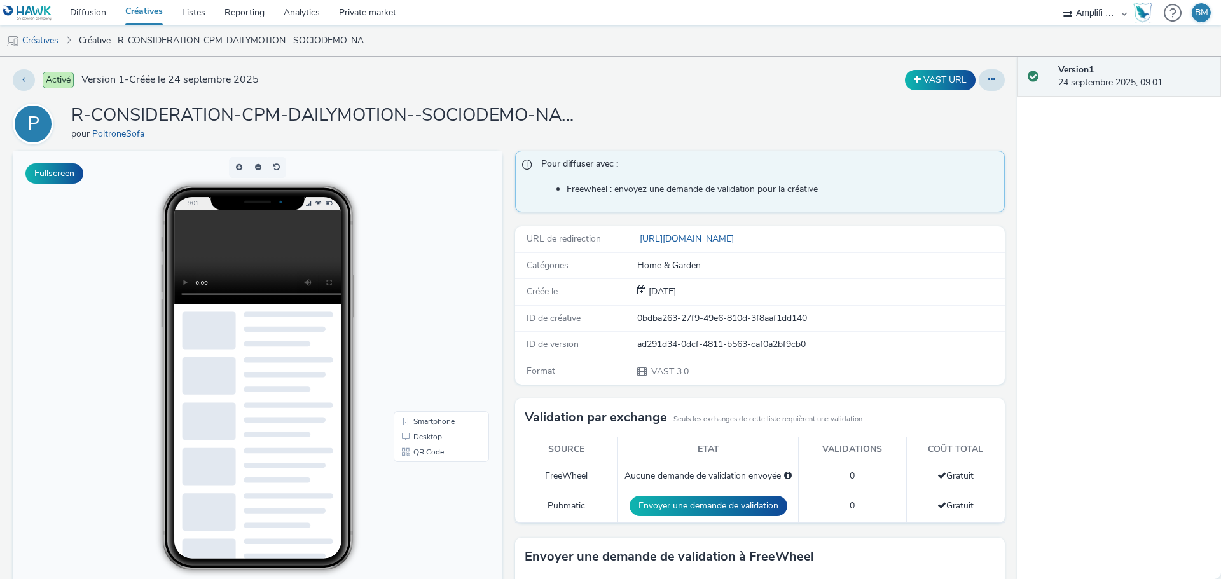
click at [32, 43] on link "Créatives" at bounding box center [32, 40] width 65 height 31
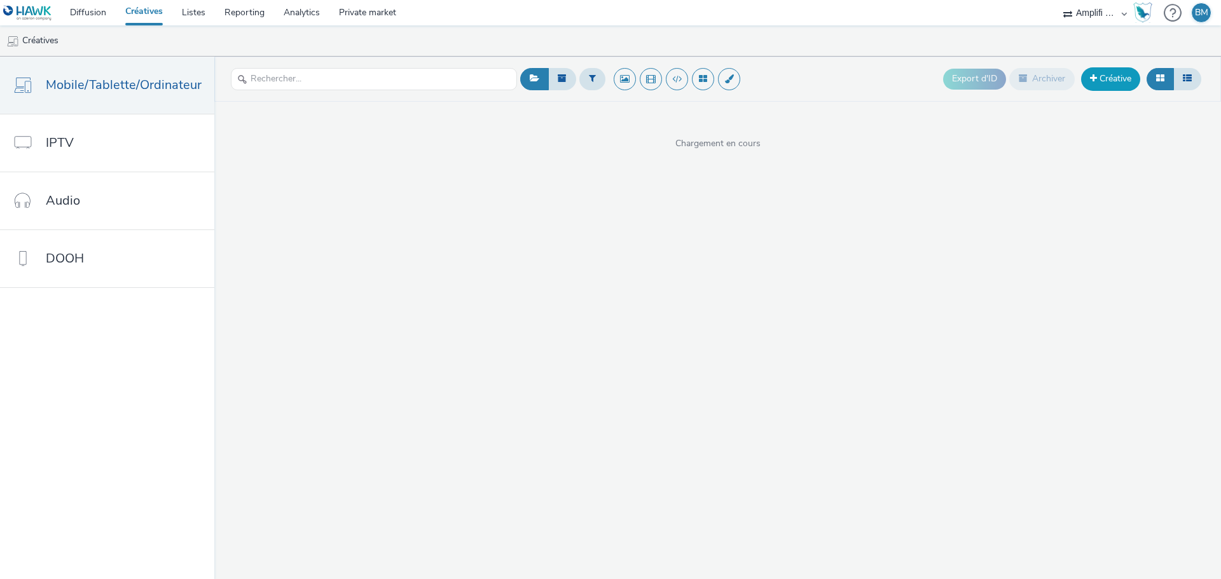
click at [1095, 83] on link "Créative" at bounding box center [1110, 78] width 59 height 23
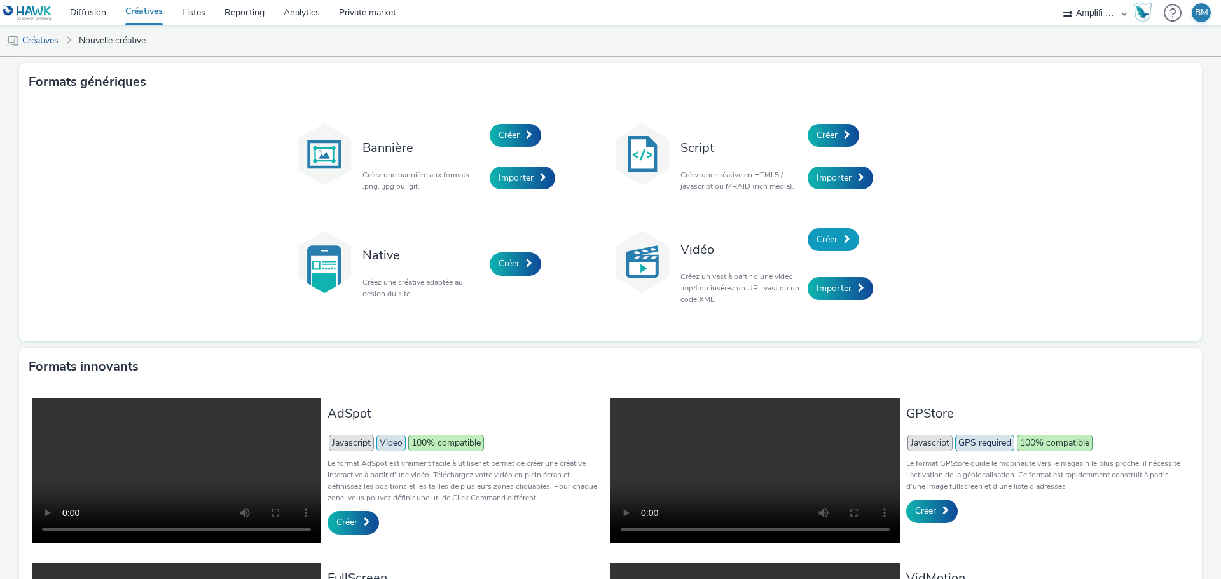
click at [829, 240] on span "Créer" at bounding box center [826, 239] width 21 height 12
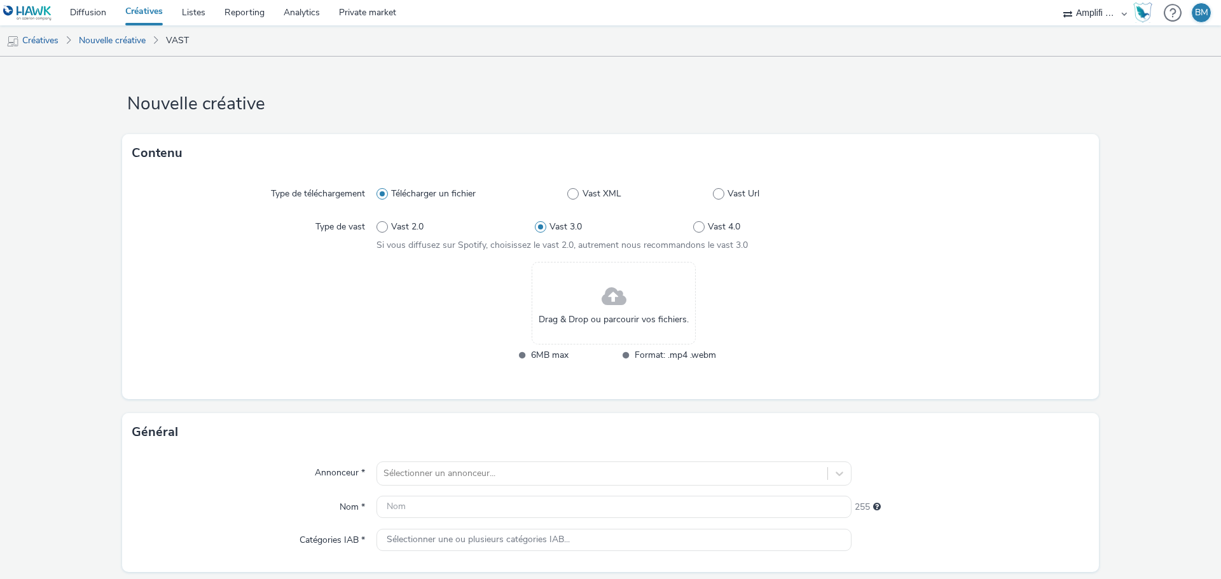
click at [607, 305] on span at bounding box center [613, 297] width 25 height 34
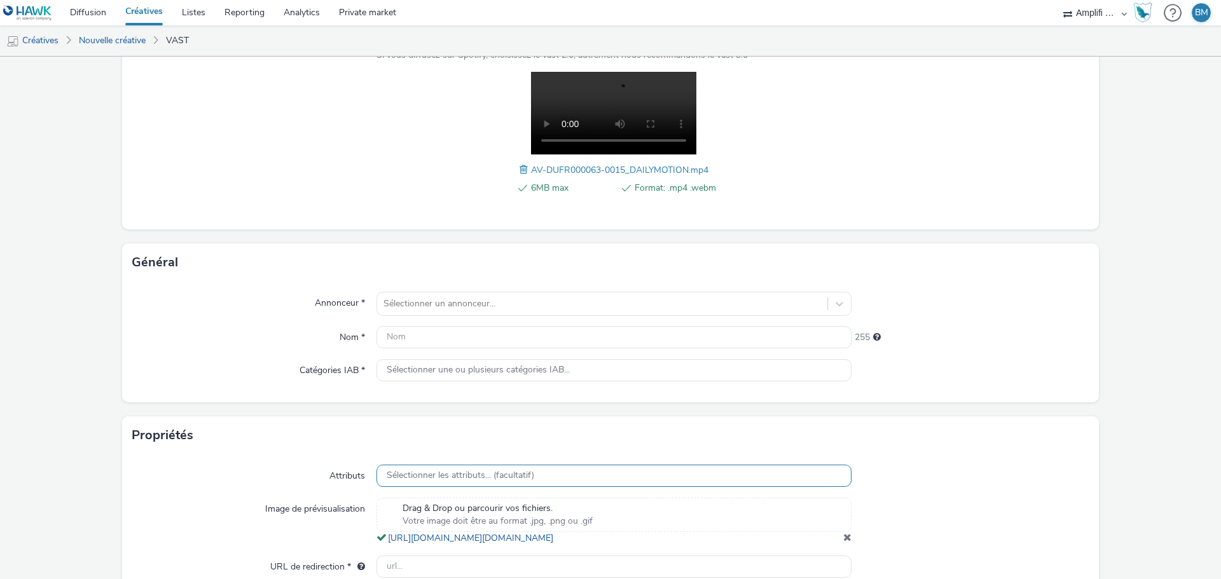
scroll to position [191, 0]
click at [527, 308] on div at bounding box center [601, 303] width 437 height 15
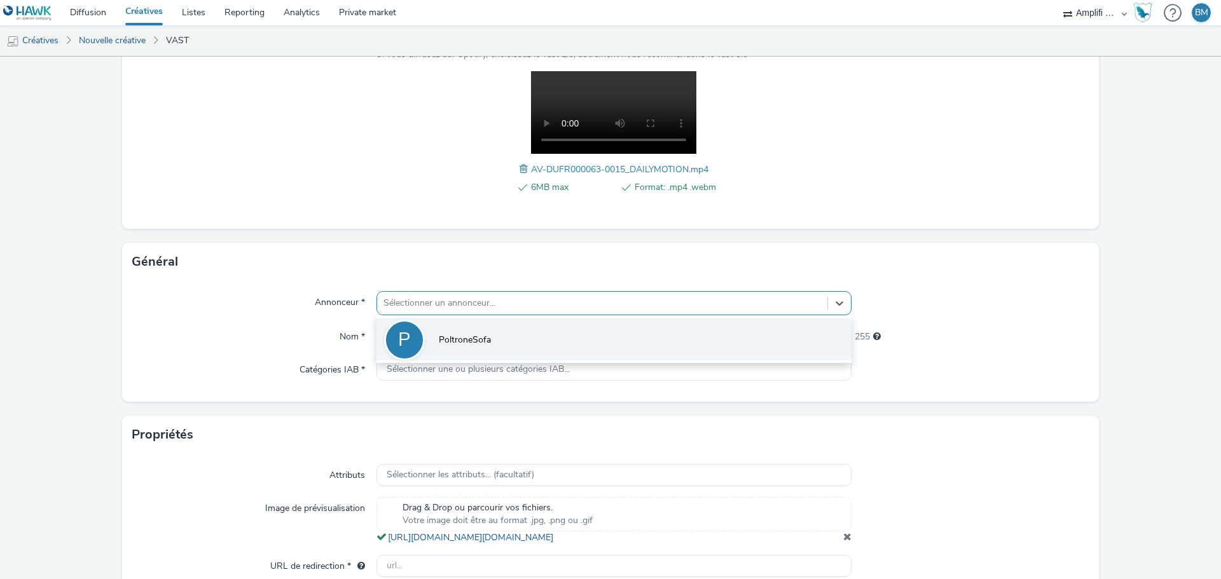
click at [483, 334] on span "PoltroneSofa" at bounding box center [465, 340] width 52 height 13
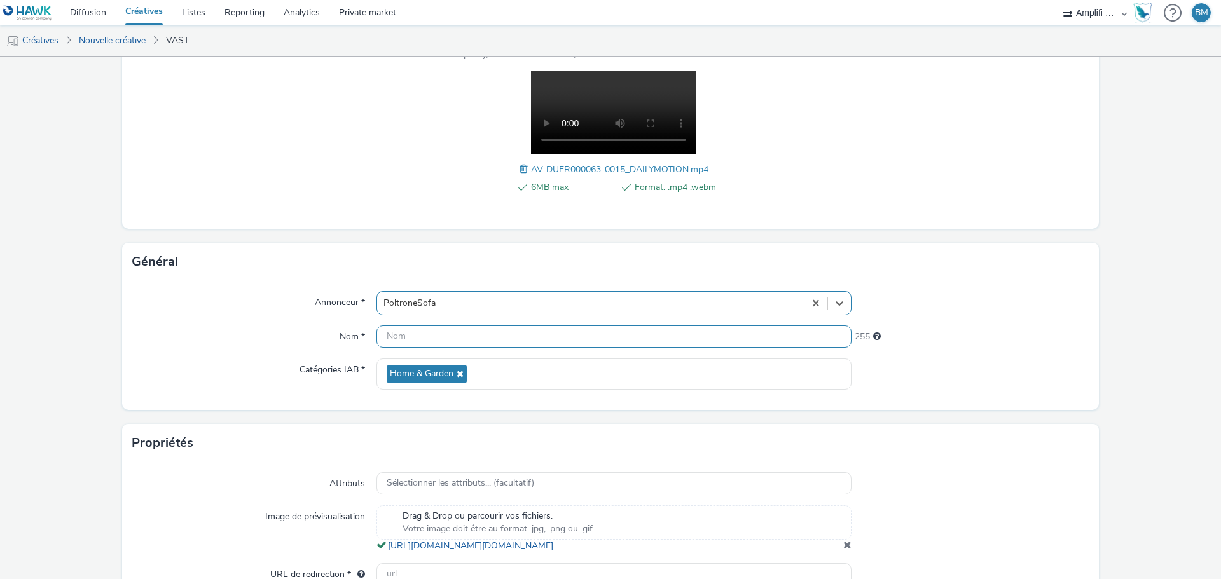
click at [463, 341] on input "text" at bounding box center [613, 337] width 475 height 22
paste input "R-CONSIDERATION-CPM-DAILYMOTION--SOCIODEMO-NA-TRUEVIEWSKIPPABLE-1x1-Multidevice…"
type input "R-CONSIDERATION-CPM-DAILYMOTION--SOCIODEMO-NA-TRUEVIEWSKIPPABLE-1x1-Multidevice…"
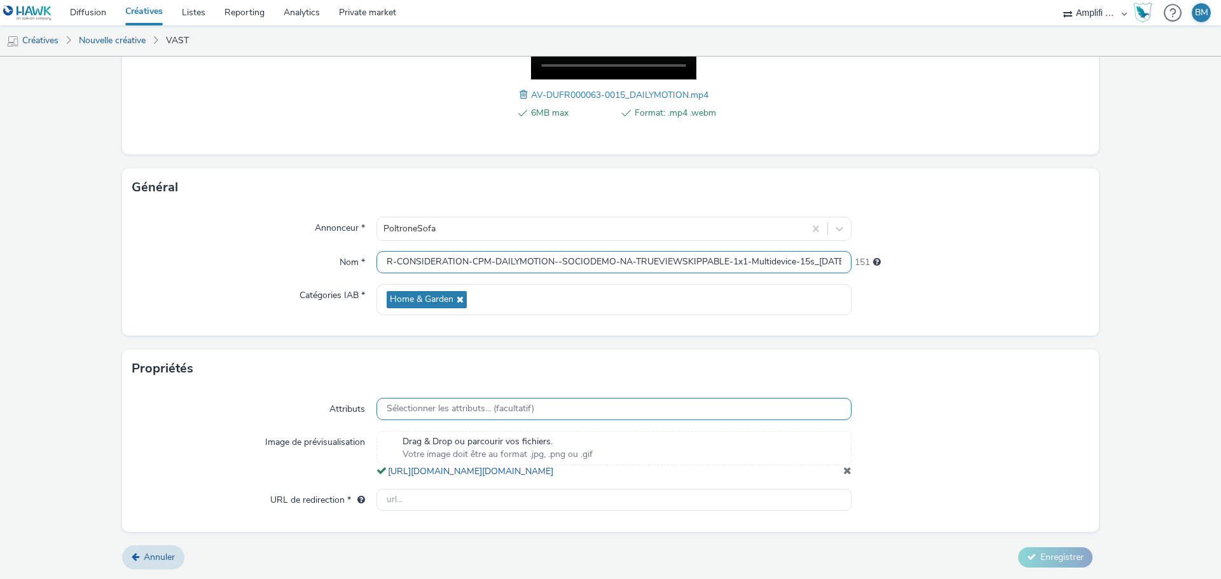
scroll to position [278, 0]
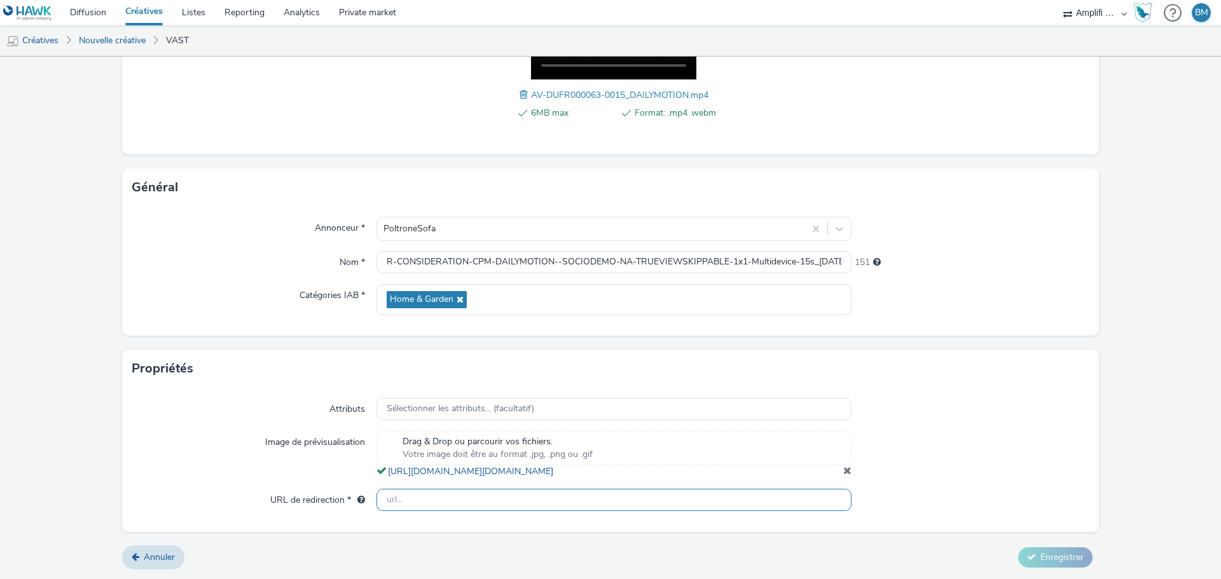
click at [468, 504] on input "text" at bounding box center [613, 500] width 475 height 22
paste input "[URL][DOMAIN_NAME]"
type input "[URL][DOMAIN_NAME]"
click at [1048, 553] on span "Enregistrer" at bounding box center [1061, 557] width 43 height 12
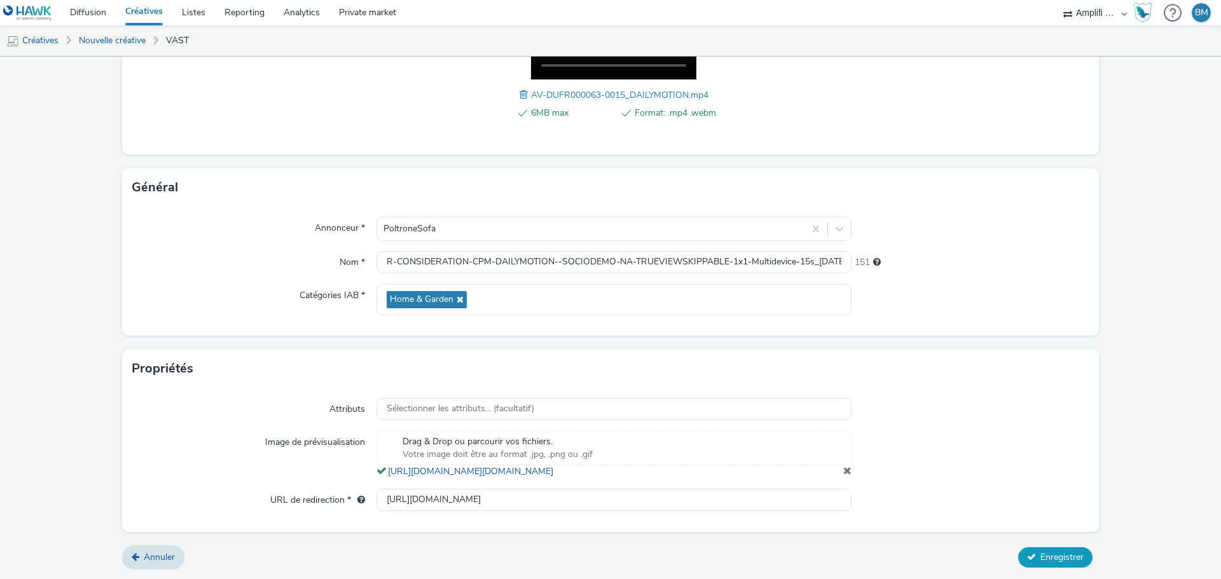
scroll to position [0, 0]
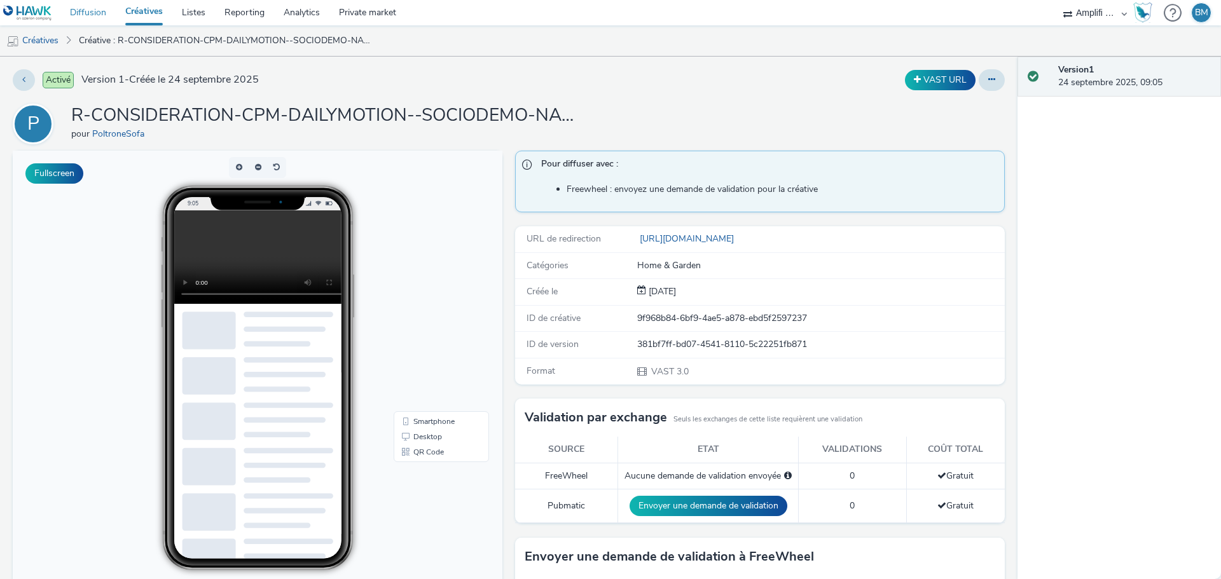
click at [90, 9] on link "Diffusion" at bounding box center [87, 12] width 55 height 25
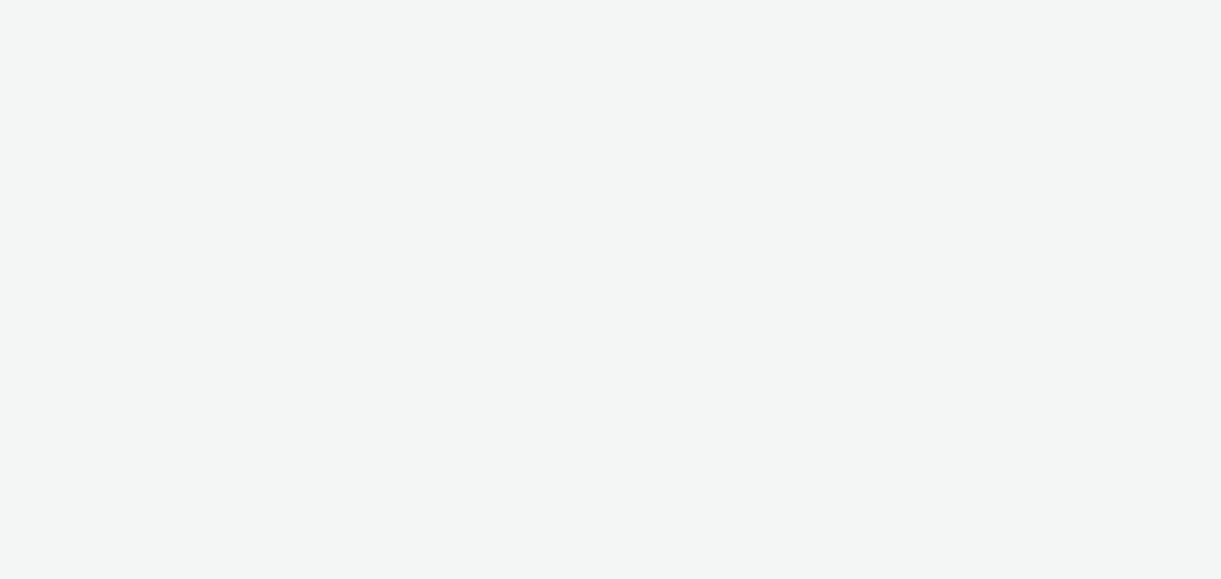
select select "d57a0b46-ef33-4938-977b-e6d07593e41f"
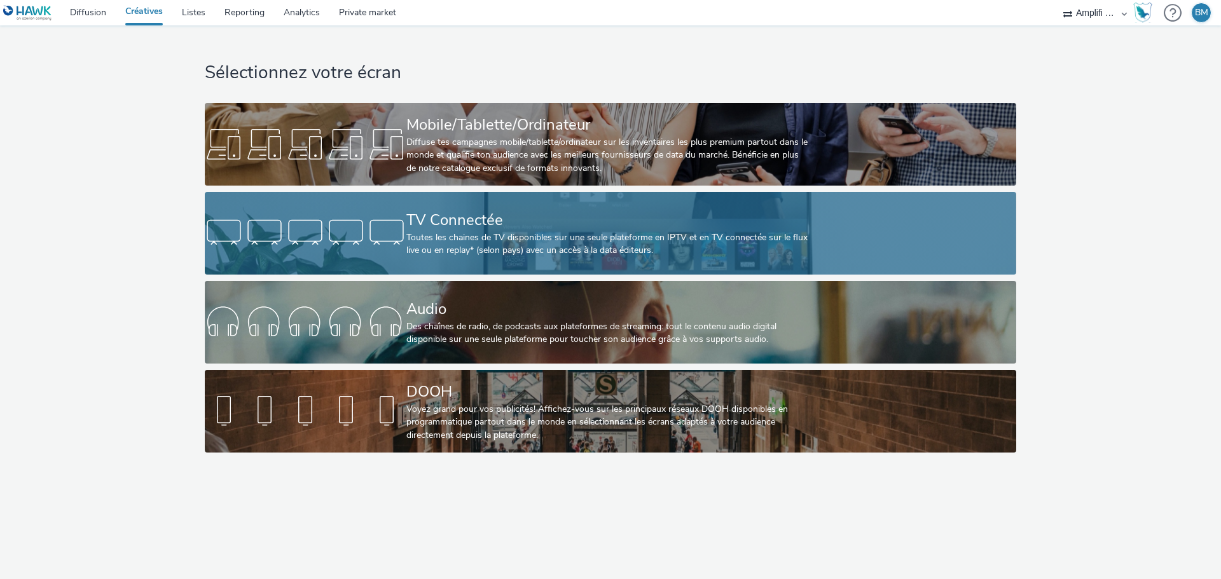
click at [622, 219] on div "TV Connectée" at bounding box center [607, 220] width 403 height 22
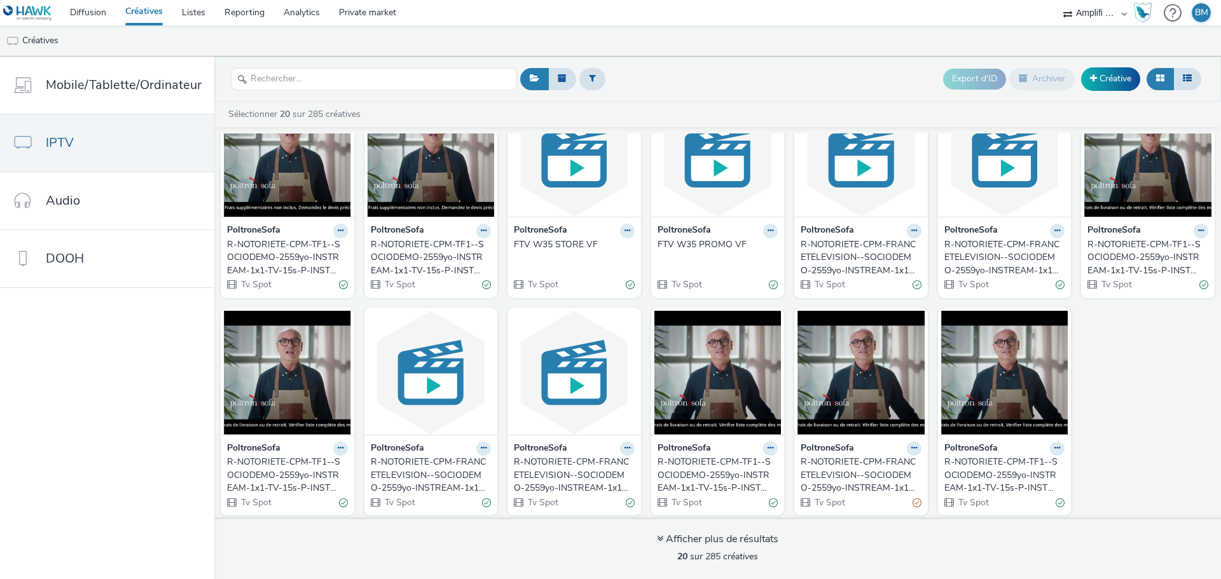
scroll to position [272, 0]
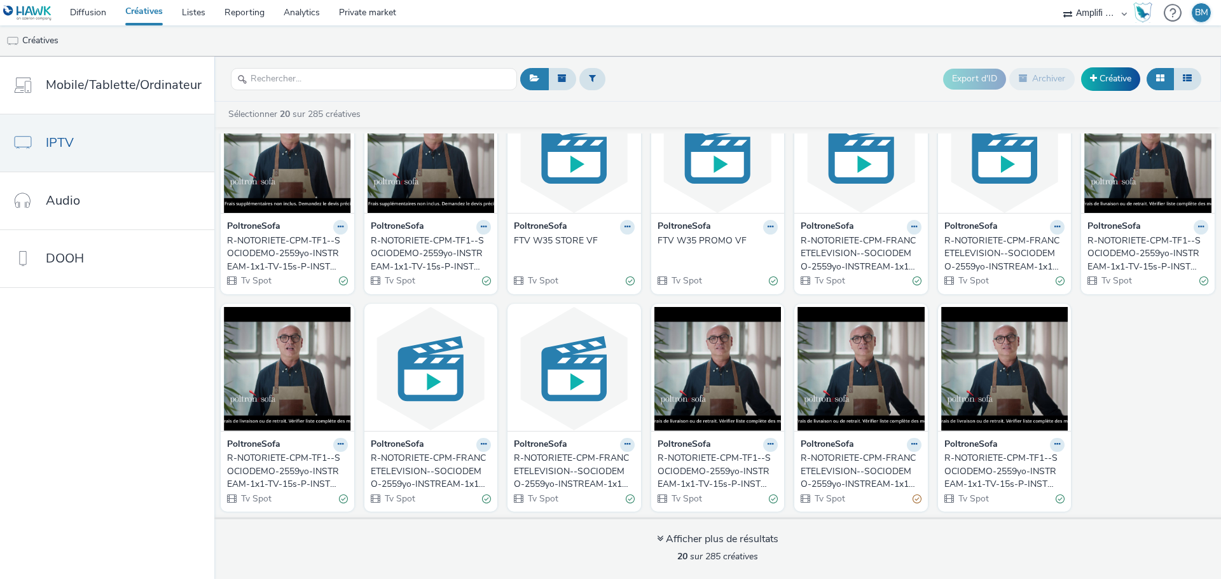
click at [1022, 470] on div "R-NOTORIETE-CPM-TF1--SOCIODEMO-2559yo-INSTREAM-1x1-TV-15s-P-INSTREAM-1x1-W35Pro…" at bounding box center [1002, 471] width 116 height 39
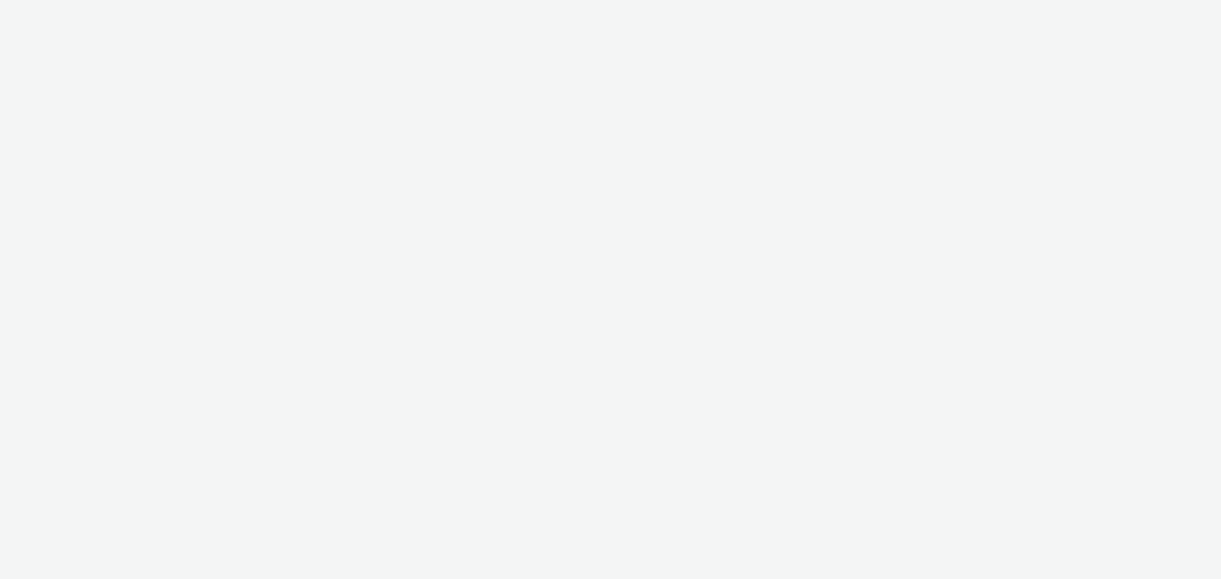
select select "d57a0b46-ef33-4938-977b-e6d07593e41f"
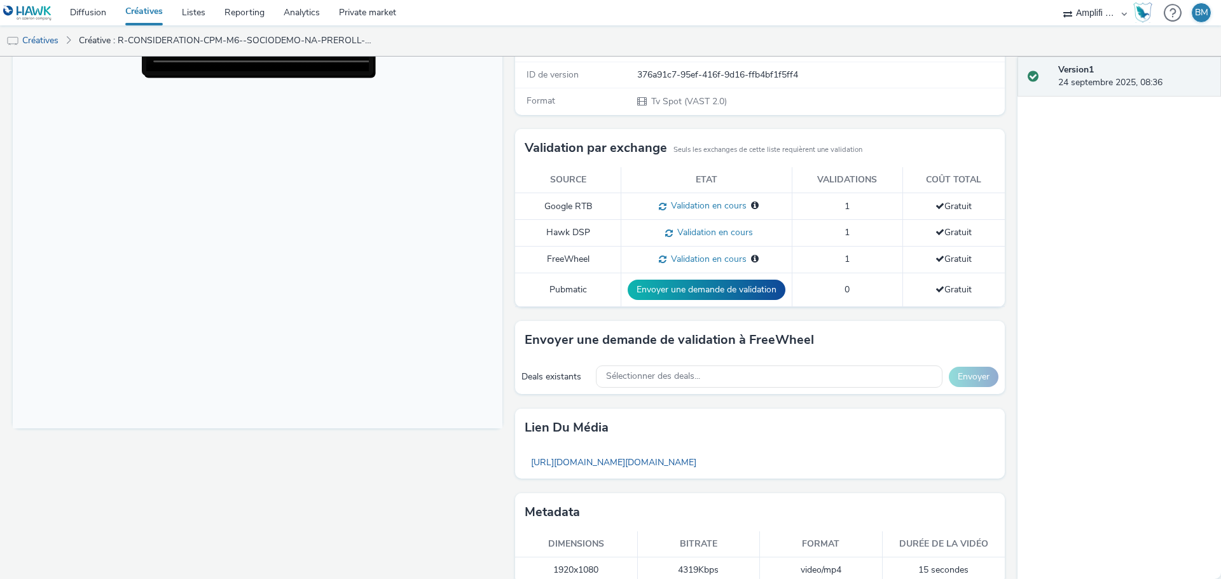
scroll to position [263, 0]
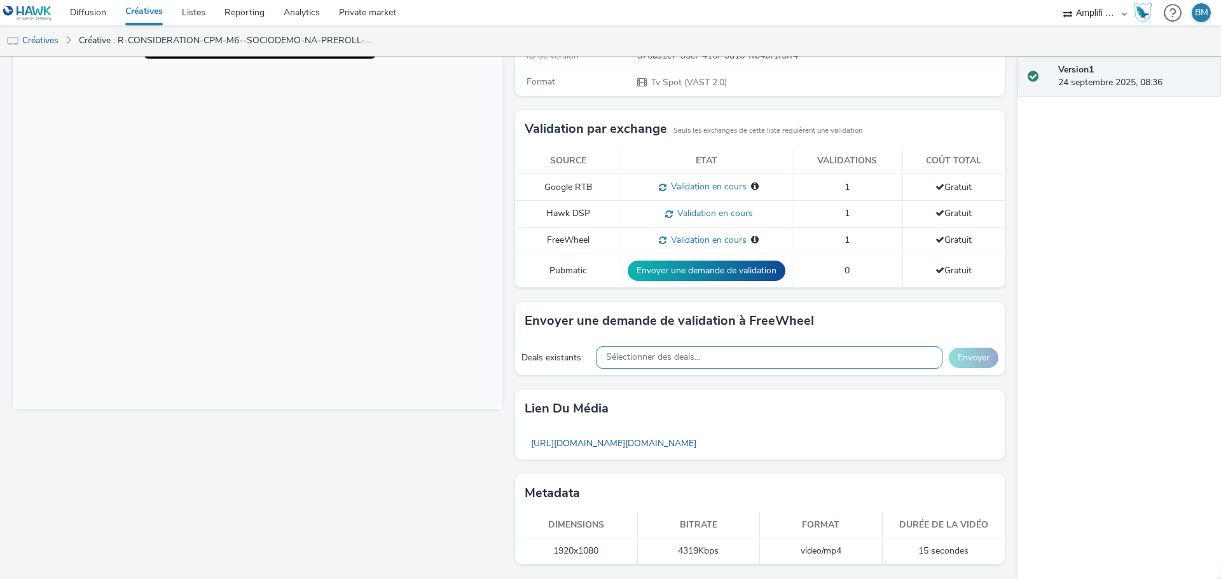
click at [748, 352] on div "Sélectionner des deals..." at bounding box center [769, 357] width 346 height 22
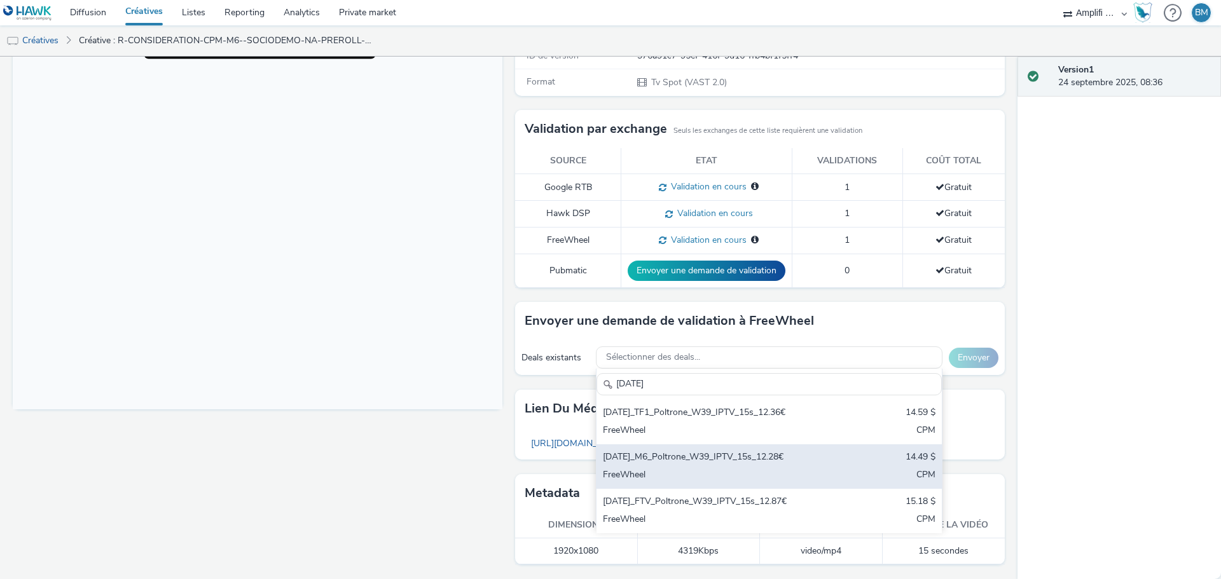
type input "[DATE]"
click at [788, 457] on div "[DATE]_M6_Poltrone_W39_IPTV_15s_12.28€" at bounding box center [712, 458] width 219 height 15
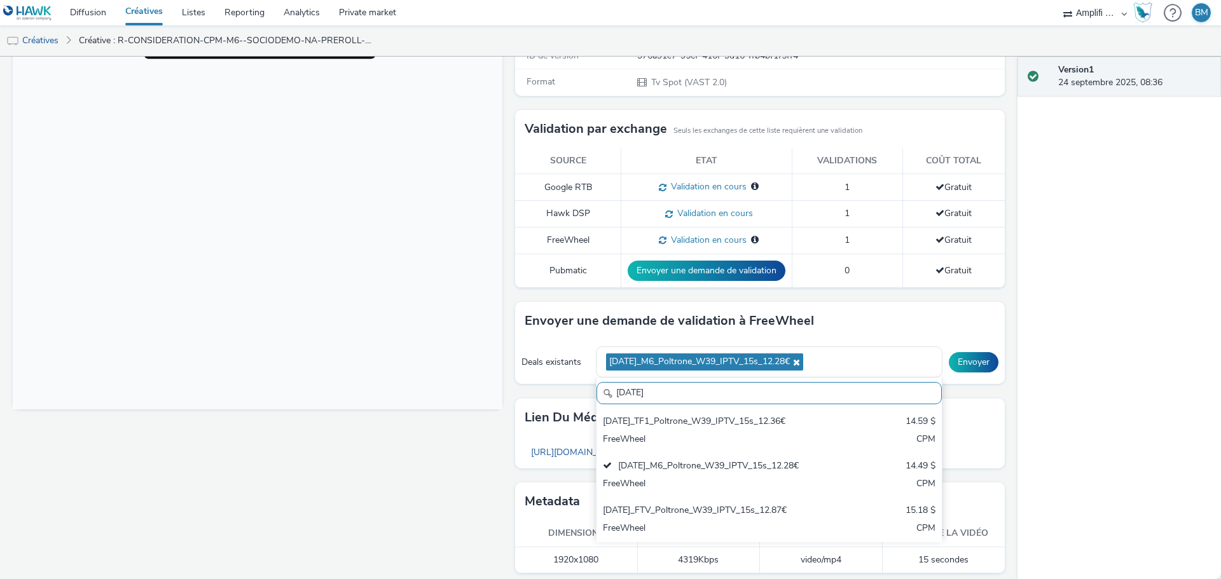
click at [999, 383] on div "Activé Version 1 - Créée le 24 septembre 2025 VAST URL P R-CONSIDERATION-CPM-M6…" at bounding box center [508, 318] width 1017 height 523
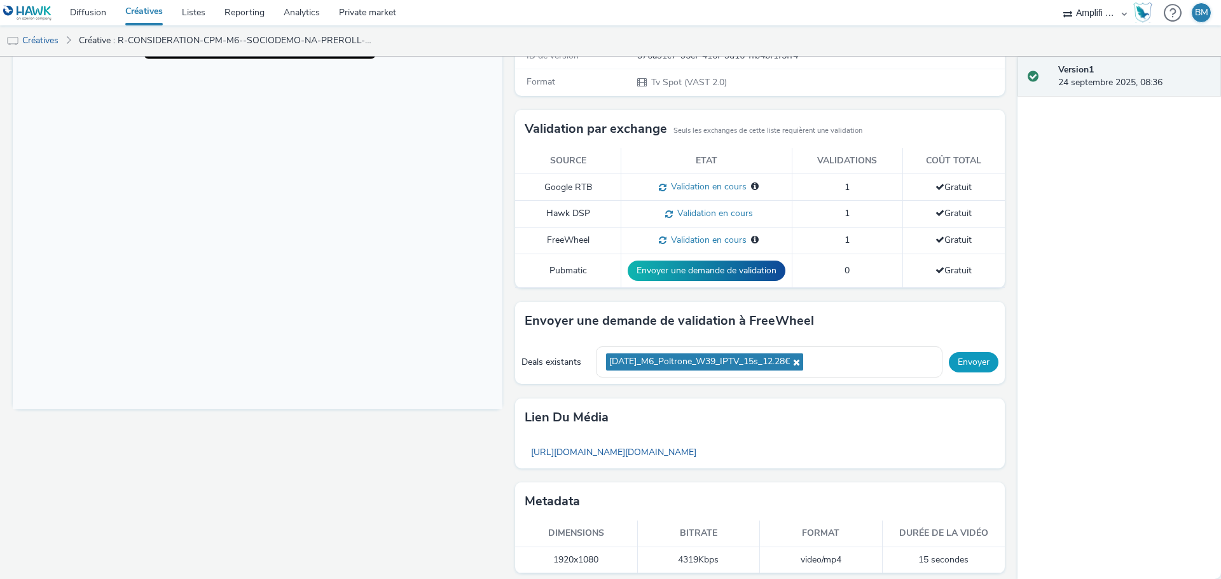
click at [964, 364] on button "Envoyer" at bounding box center [974, 362] width 50 height 20
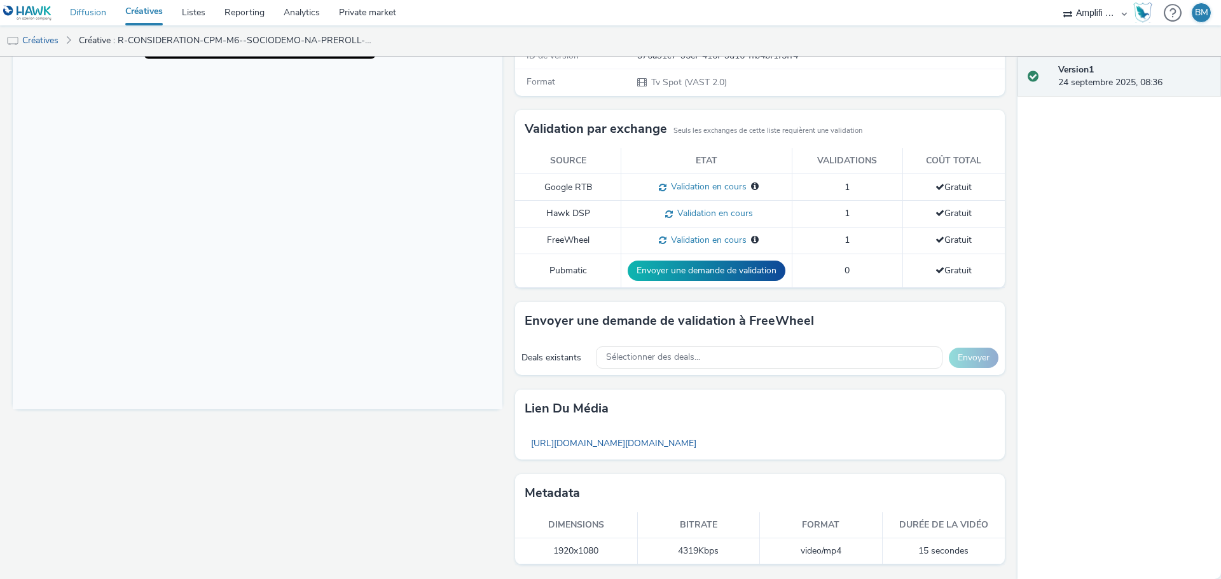
click at [85, 4] on link "Diffusion" at bounding box center [87, 12] width 55 height 25
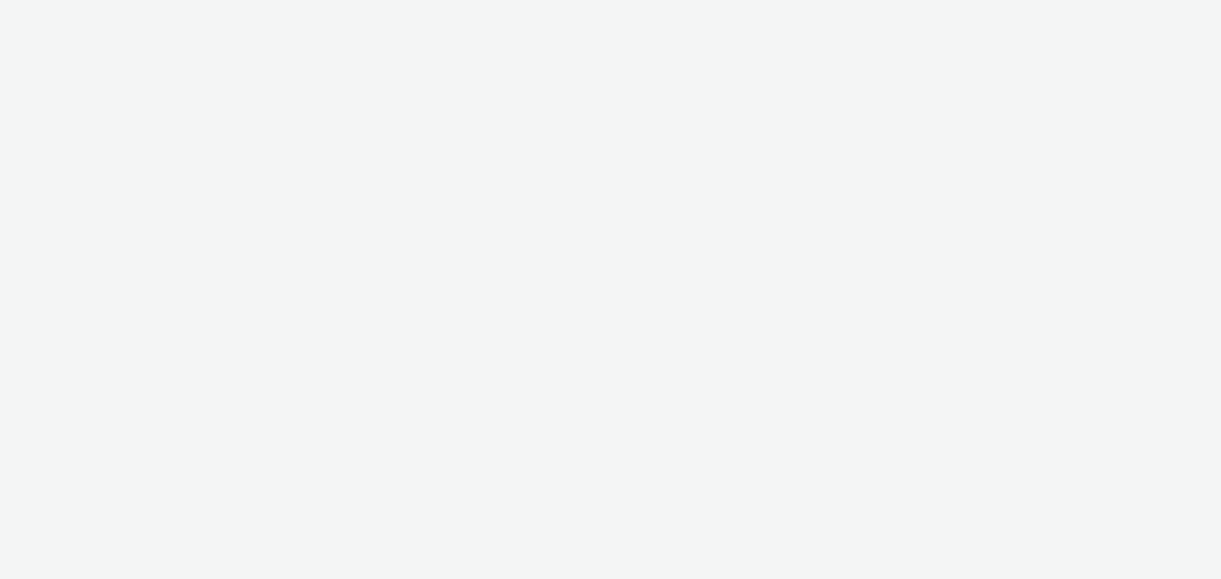
select select "d57a0b46-ef33-4938-977b-e6d07593e41f"
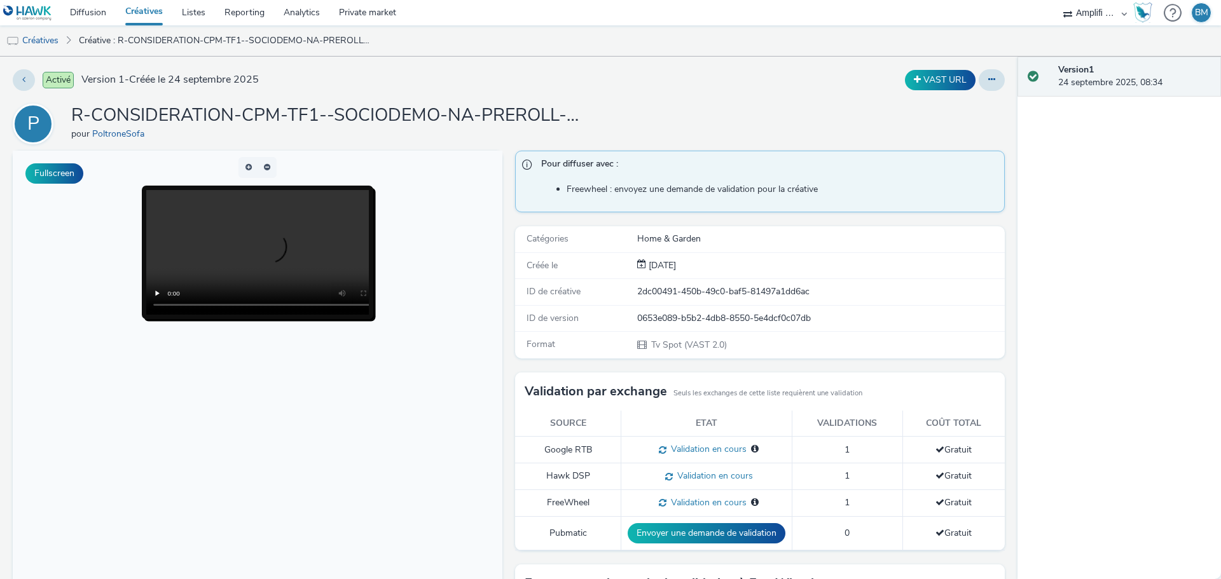
scroll to position [263, 0]
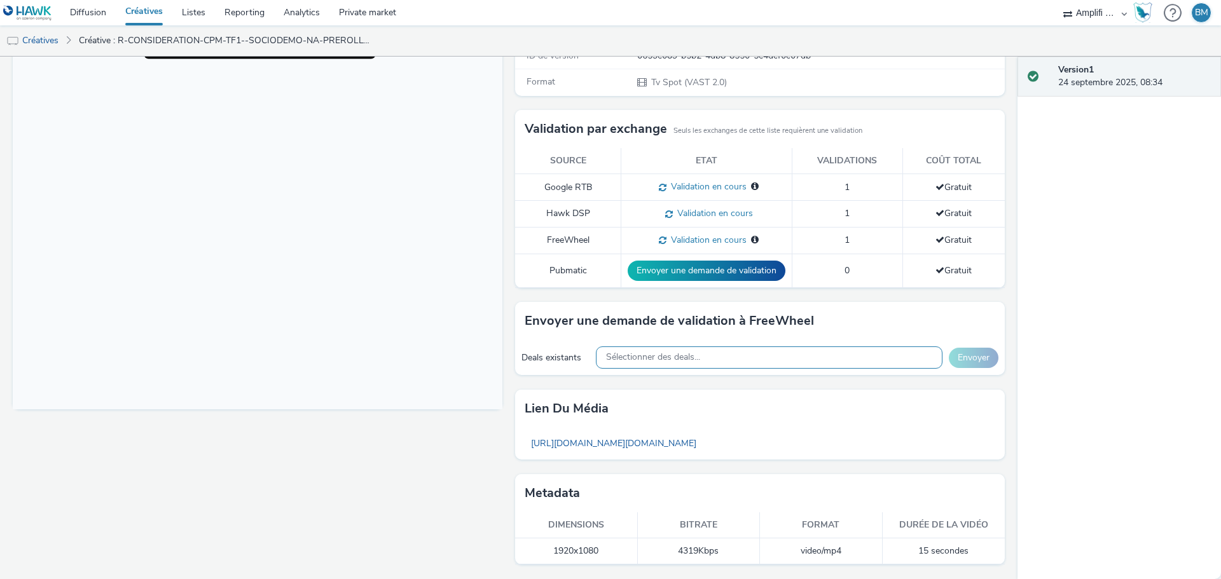
click at [717, 357] on div "Sélectionner des deals..." at bounding box center [769, 357] width 346 height 22
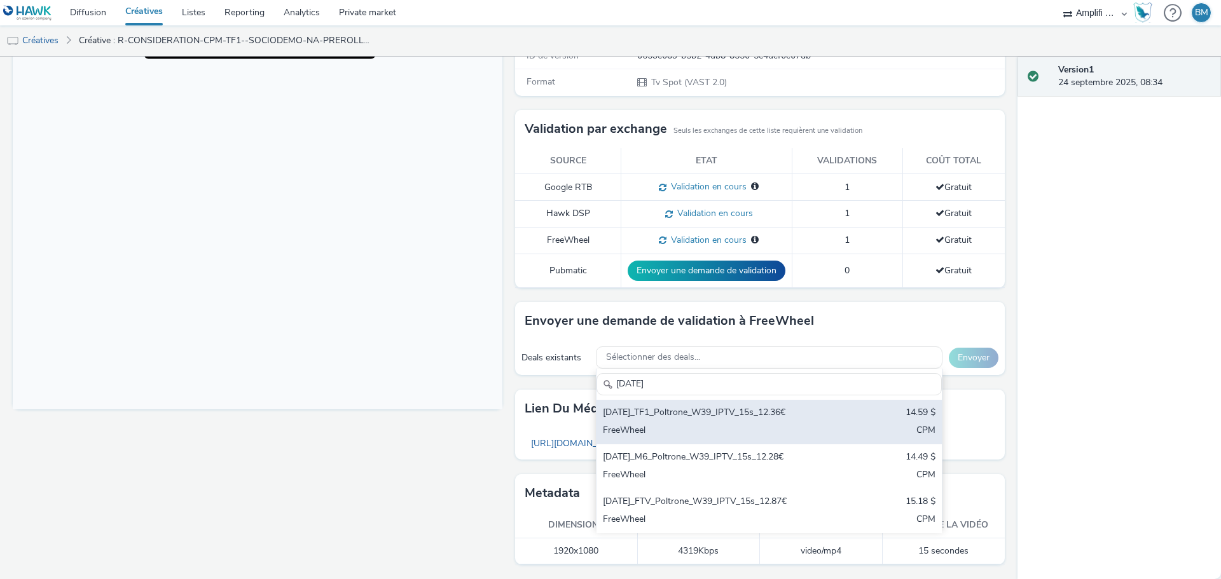
type input "[DATE]"
click at [732, 413] on div "[DATE]_TF1_Poltrone_W39_IPTV_15s_12.36€" at bounding box center [712, 413] width 219 height 15
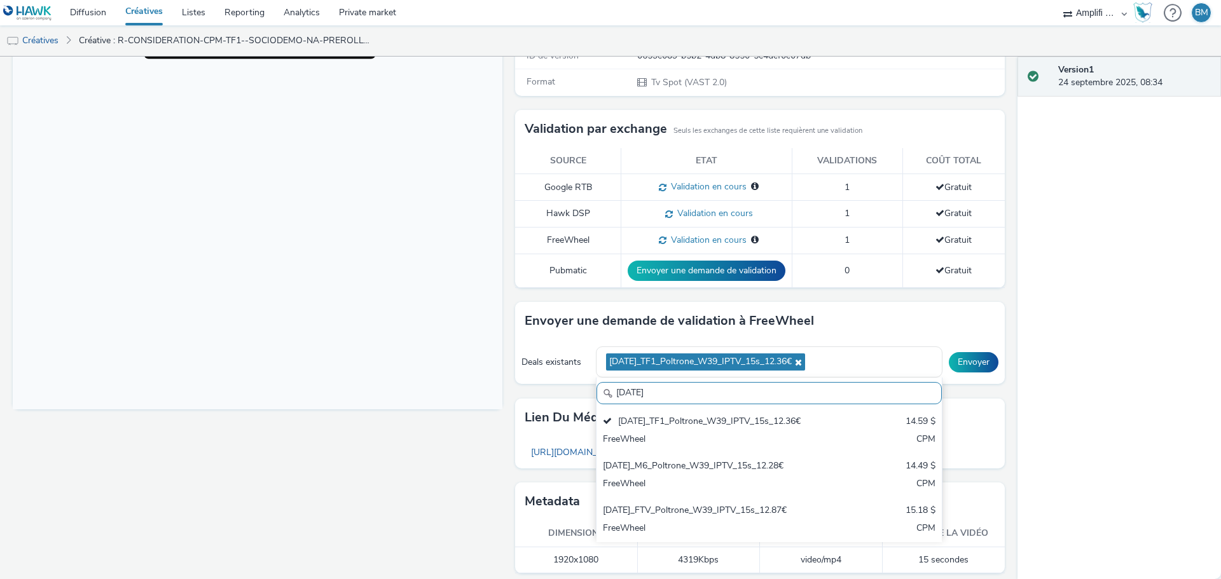
click at [983, 391] on div "Envoyer une demande de validation à FreeWheel Deals existants 2025-09-24_TF1_Po…" at bounding box center [760, 350] width 490 height 96
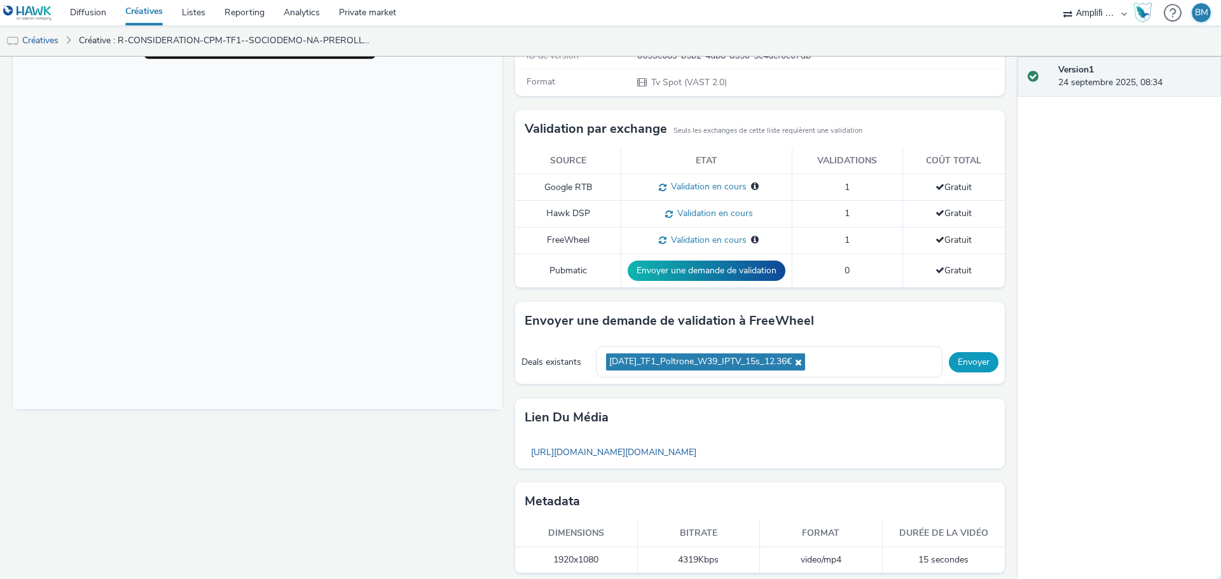
click at [970, 366] on button "Envoyer" at bounding box center [974, 362] width 50 height 20
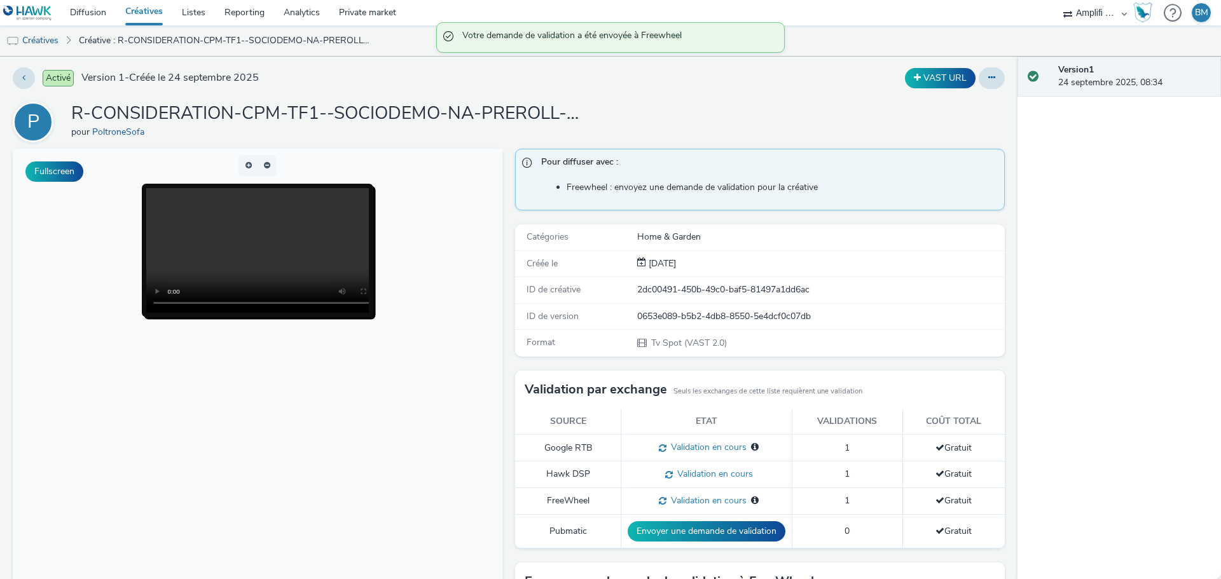
scroll to position [0, 0]
